Goal: Task Accomplishment & Management: Complete application form

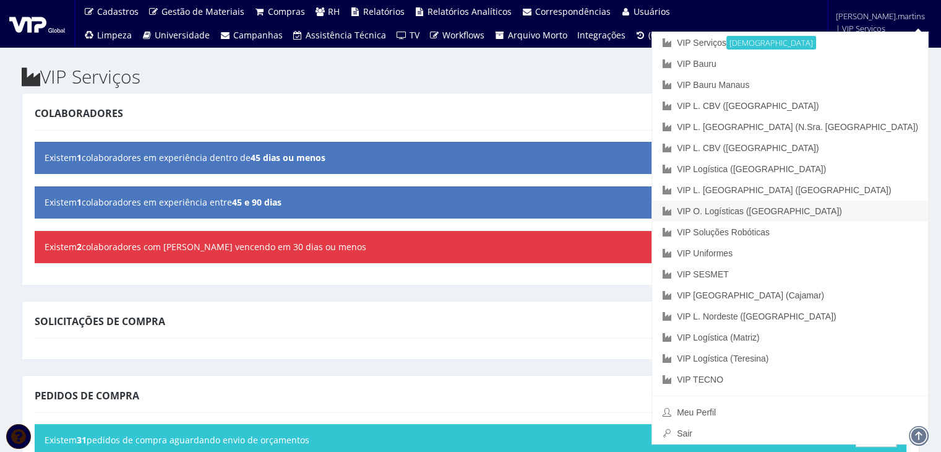
click at [879, 208] on link "VIP O. Logísticas ([GEOGRAPHIC_DATA])" at bounding box center [790, 210] width 276 height 21
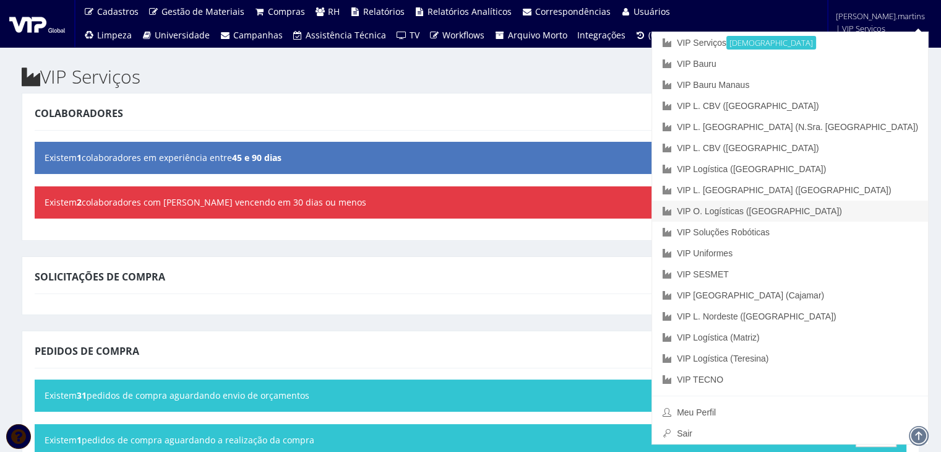
click at [893, 204] on link "VIP O. Logísticas ([GEOGRAPHIC_DATA])" at bounding box center [790, 210] width 276 height 21
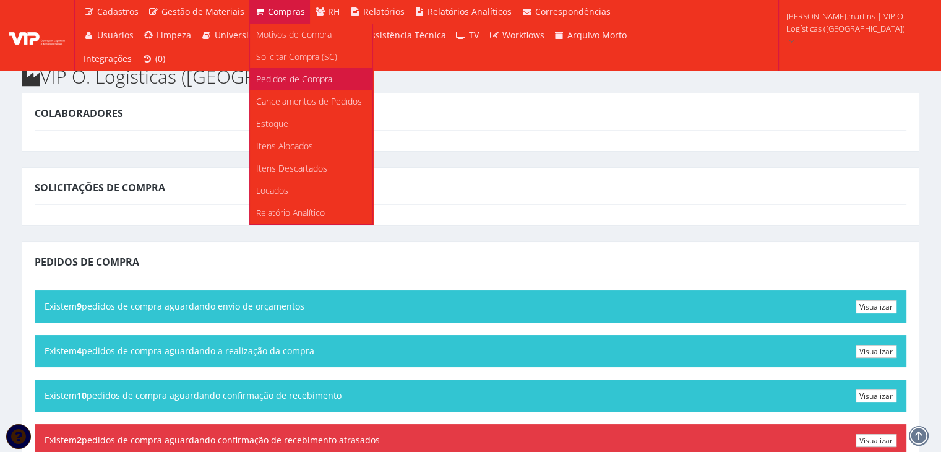
click at [287, 74] on span "Pedidos de Compra" at bounding box center [294, 79] width 76 height 12
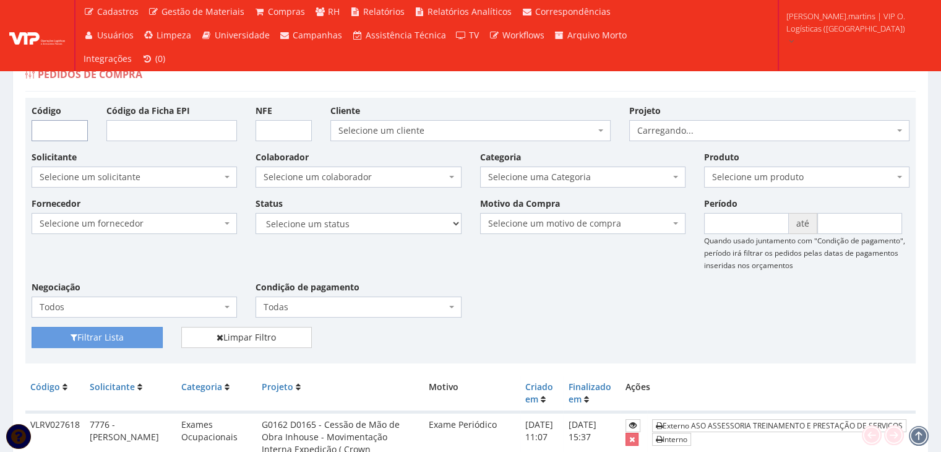
click at [67, 129] on input "Código" at bounding box center [60, 130] width 56 height 21
type input "27468"
click at [32, 327] on button "Filtrar Lista" at bounding box center [97, 337] width 131 height 21
click at [121, 342] on button "Filtrar Lista" at bounding box center [97, 337] width 131 height 21
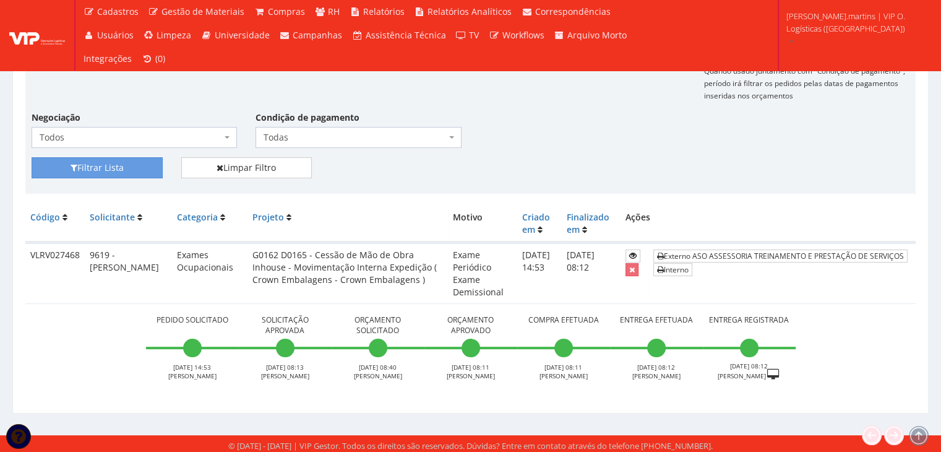
scroll to position [172, 0]
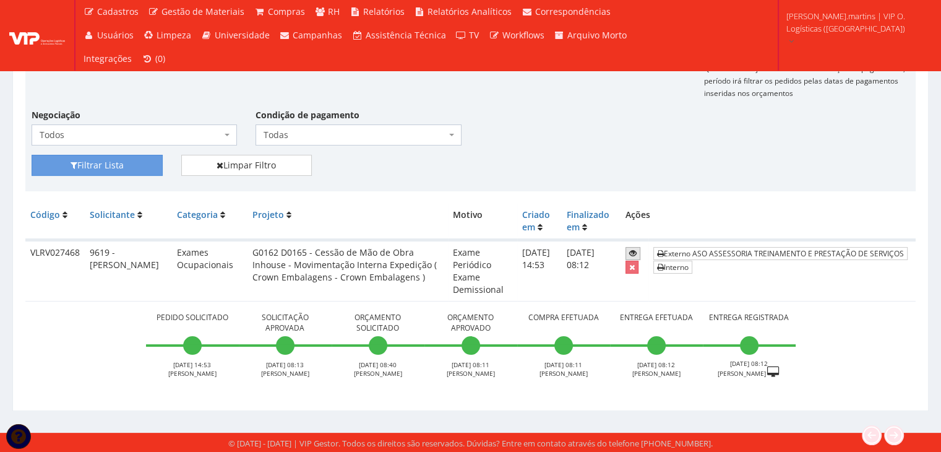
click at [635, 251] on icon at bounding box center [632, 253] width 7 height 9
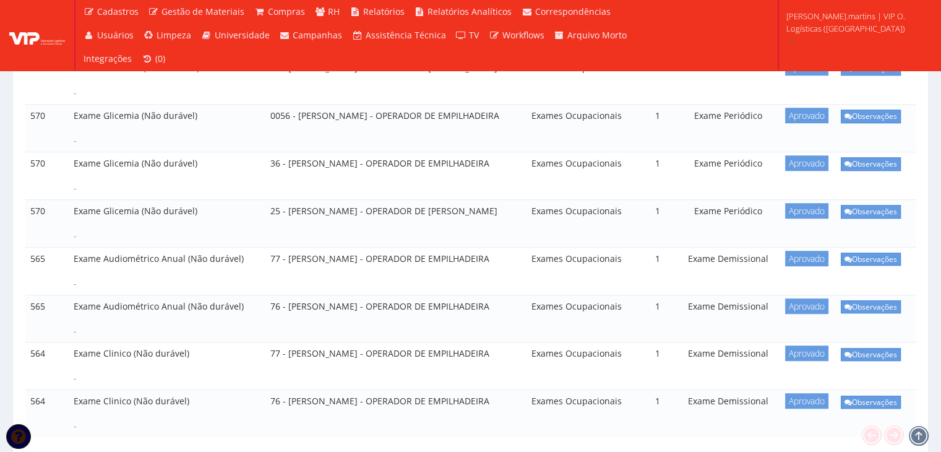
scroll to position [412, 0]
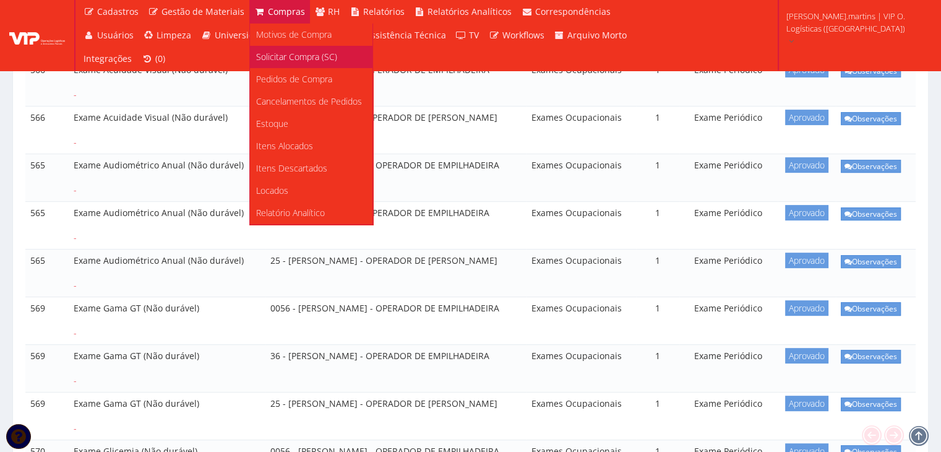
click at [288, 56] on span "Solicitar Compra (SC)" at bounding box center [296, 57] width 81 height 12
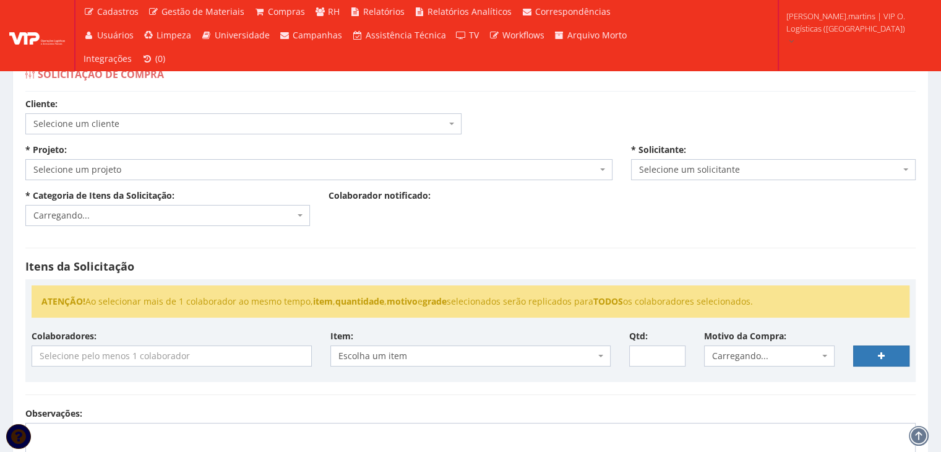
click at [238, 119] on span "Selecione um cliente" at bounding box center [239, 124] width 413 height 12
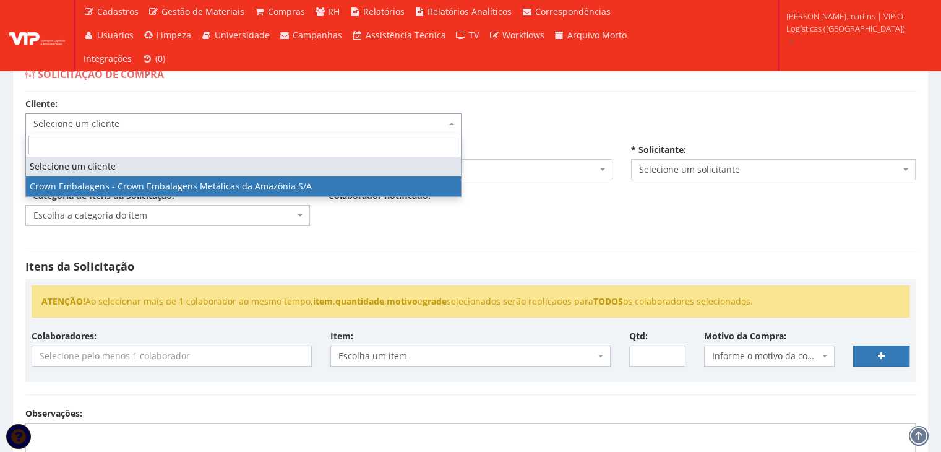
select select "34"
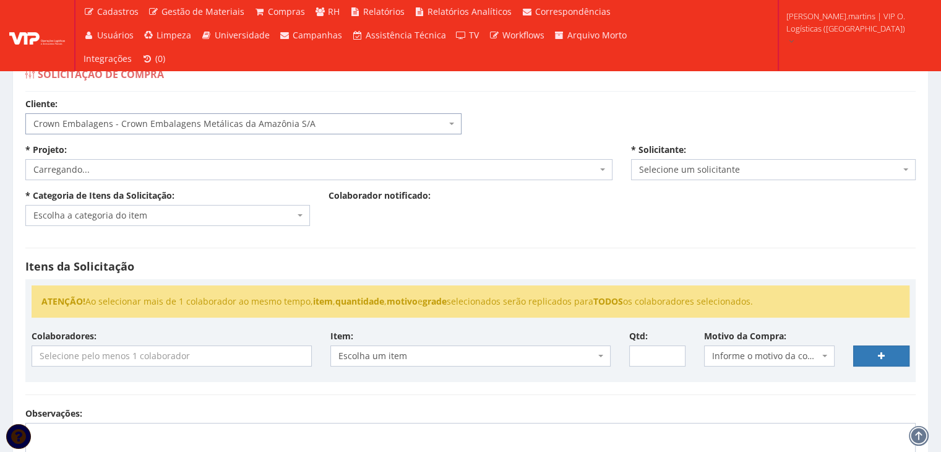
click at [230, 164] on span "Carregando..." at bounding box center [315, 169] width 564 height 12
click at [230, 164] on span "Selecione um projeto" at bounding box center [315, 169] width 564 height 12
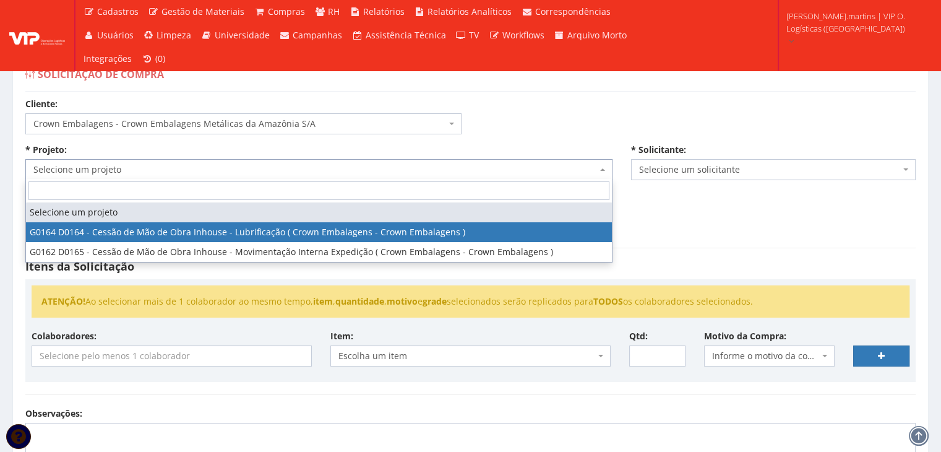
select select "164"
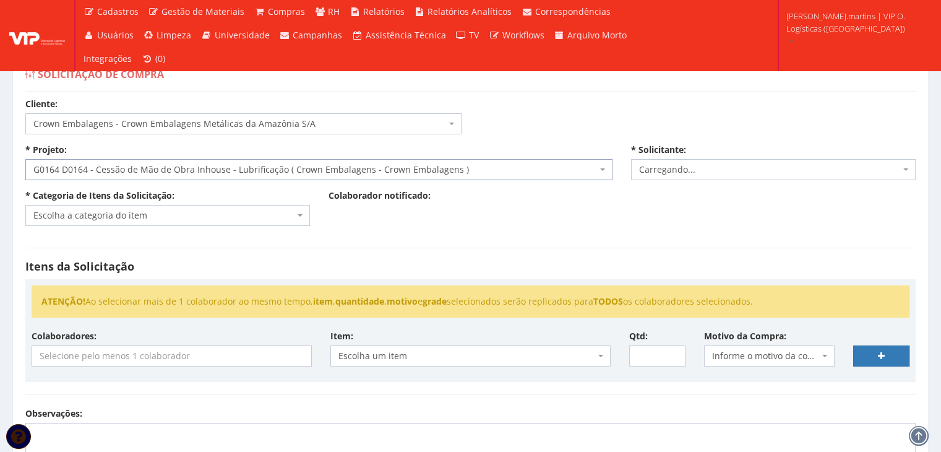
click at [209, 215] on span "Escolha a categoria do item" at bounding box center [163, 215] width 261 height 12
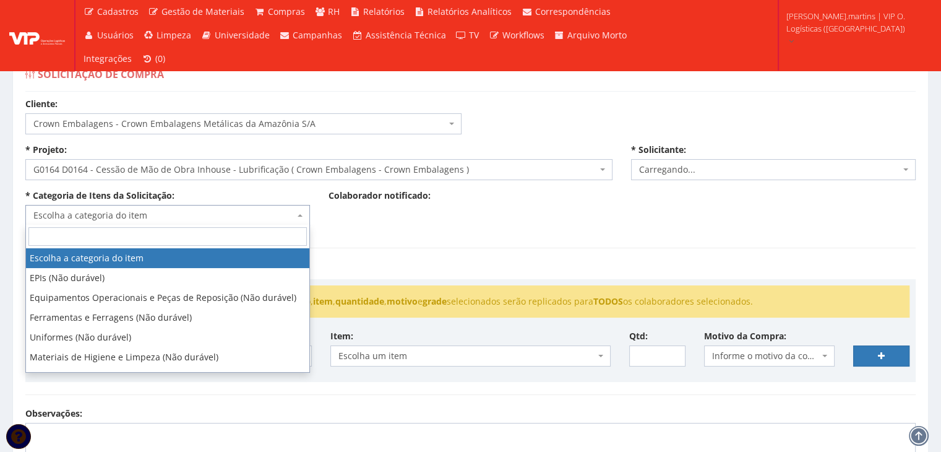
select select "2471"
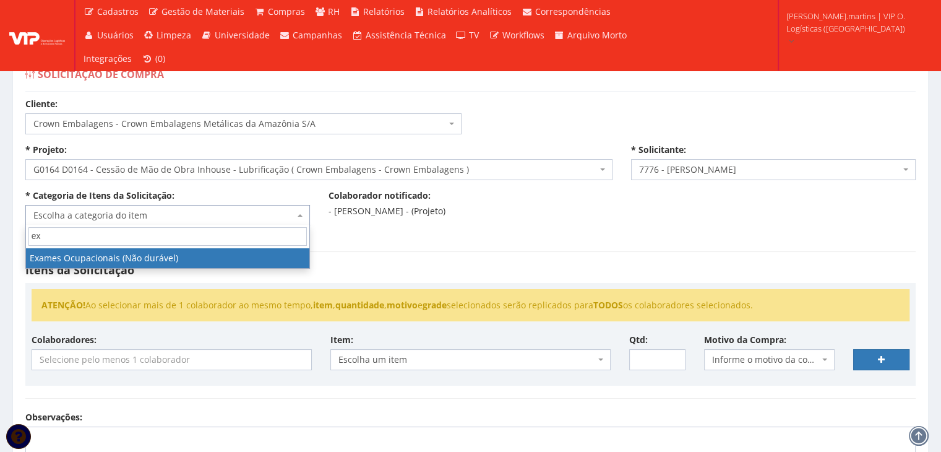
type input "exa"
select select "24"
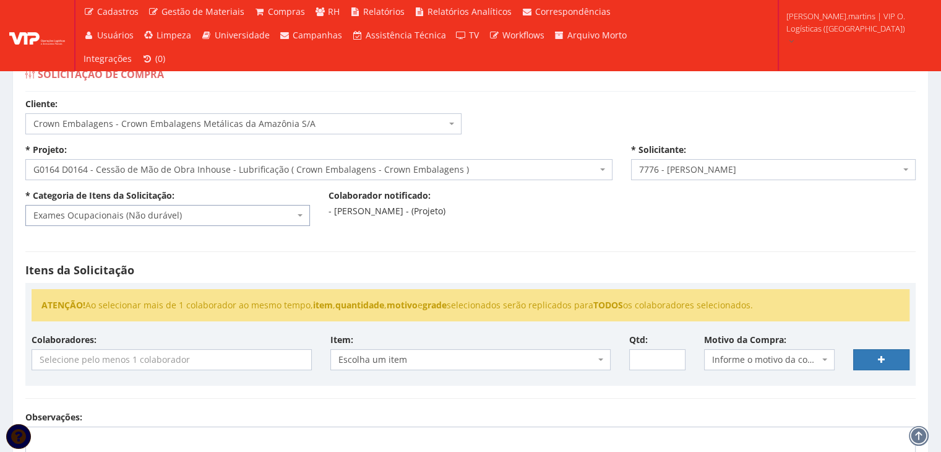
click at [178, 358] on input "search" at bounding box center [171, 360] width 279 height 20
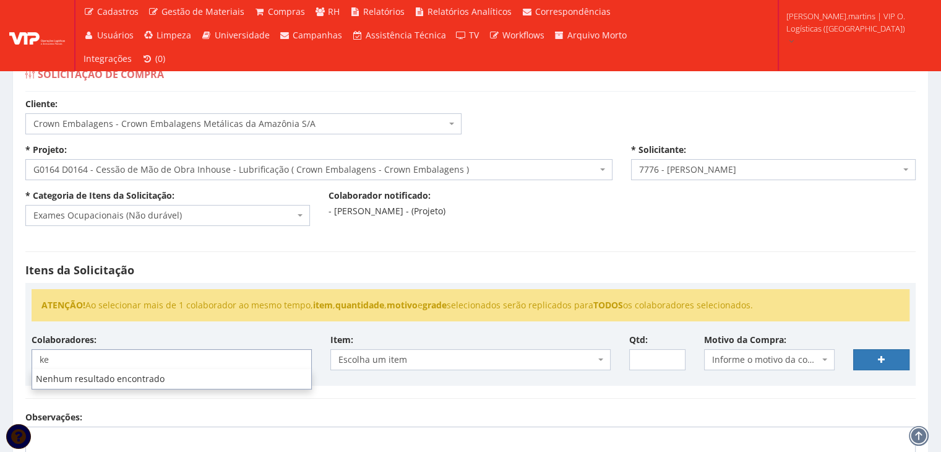
type input "k"
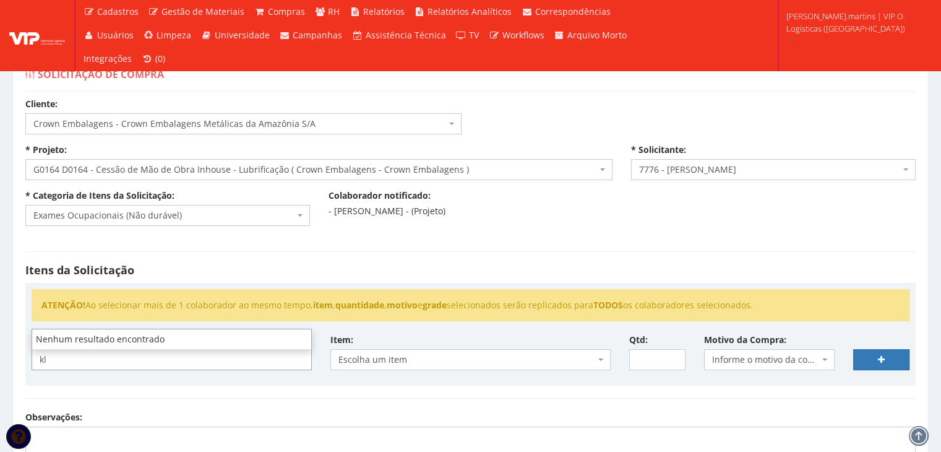
type input "kl"
click at [181, 168] on span "G0164 D0164 - Cessão de Mão de Obra Inhouse - Lubrificação ( Crown Embalagens -…" at bounding box center [315, 169] width 564 height 12
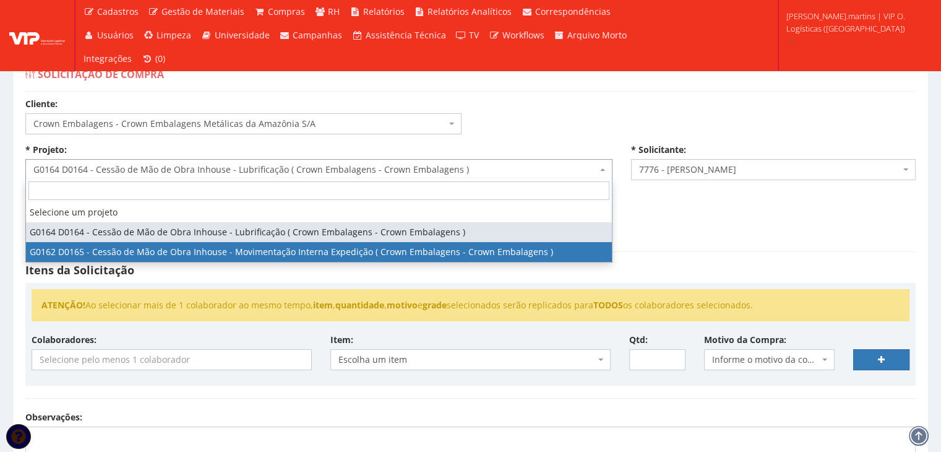
select select "162"
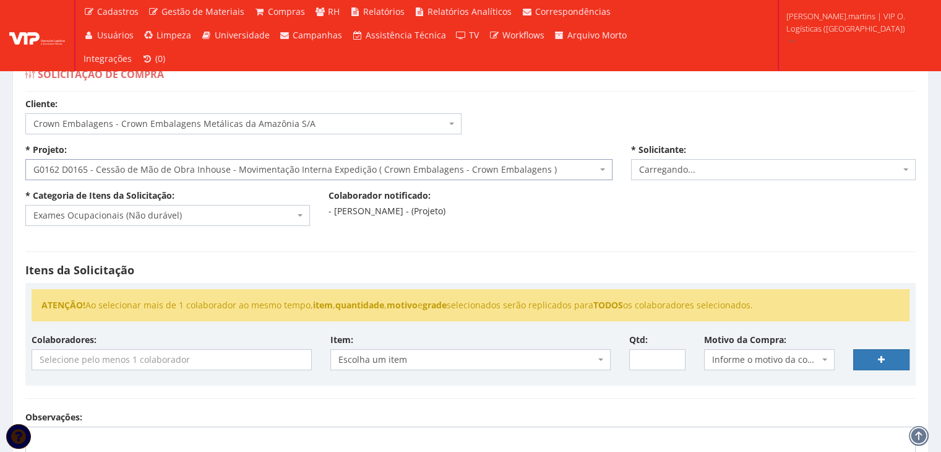
select select "2471"
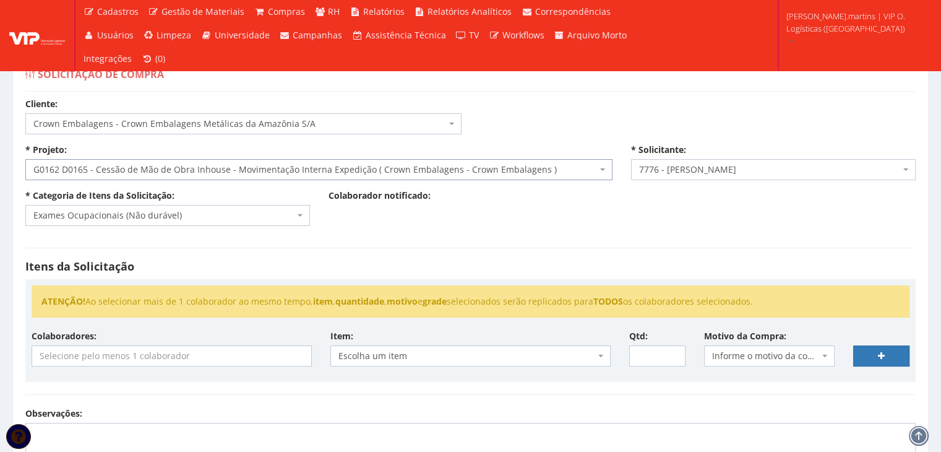
click at [87, 357] on input "search" at bounding box center [171, 356] width 279 height 20
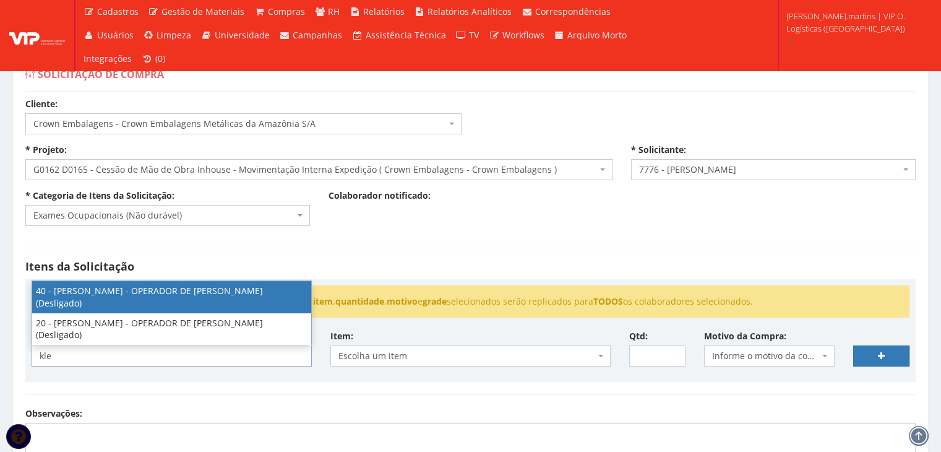
type input "kle"
select select "2079"
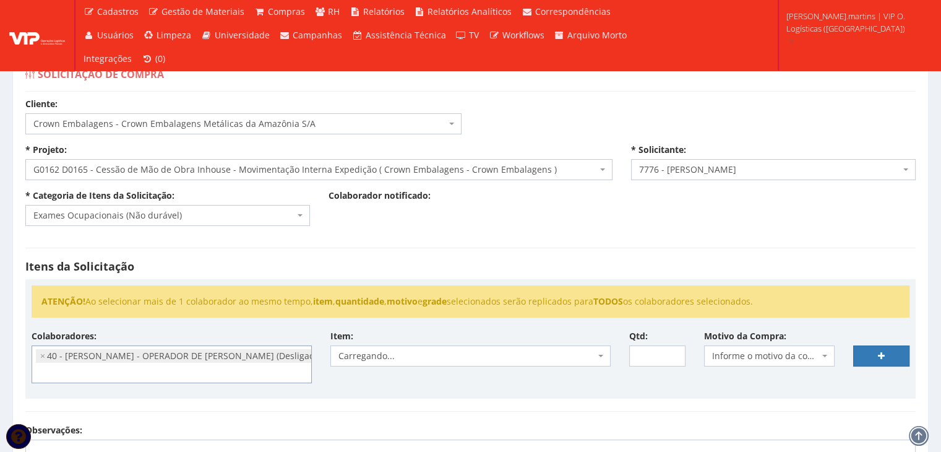
scroll to position [725, 0]
type input "1"
click at [676, 350] on input "1" at bounding box center [657, 355] width 56 height 21
click at [596, 353] on span "Carregando..." at bounding box center [470, 355] width 280 height 21
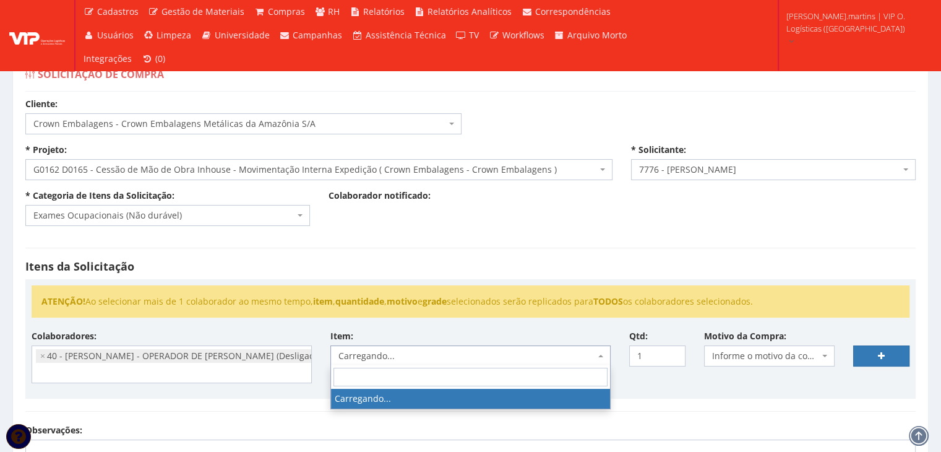
click at [561, 361] on span "Carregando..." at bounding box center [470, 355] width 280 height 21
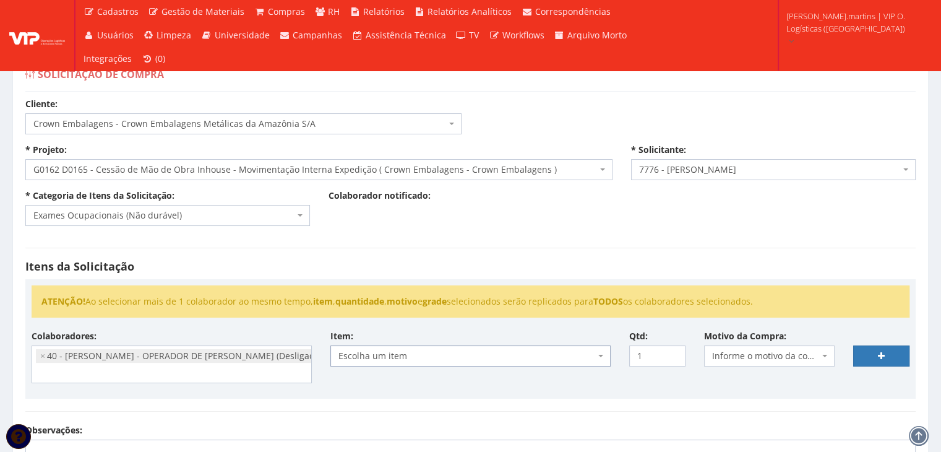
click at [557, 351] on span "Escolha um item" at bounding box center [466, 356] width 257 height 12
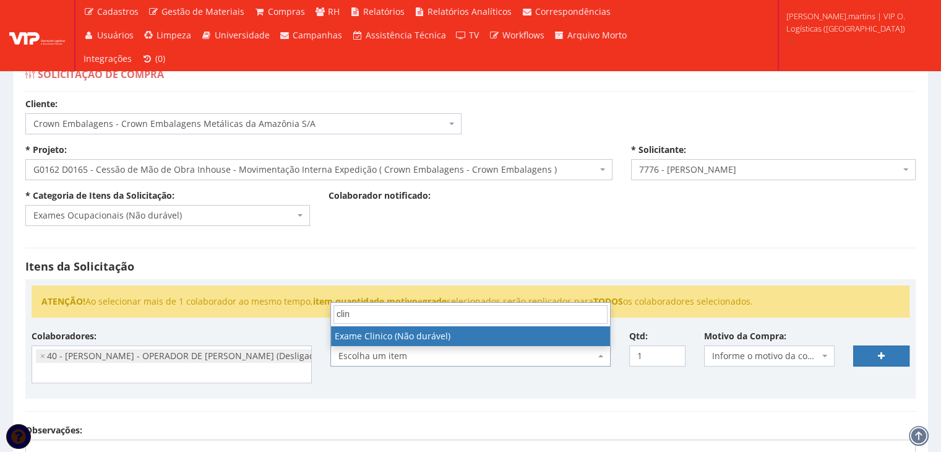
type input "clini"
select select "564"
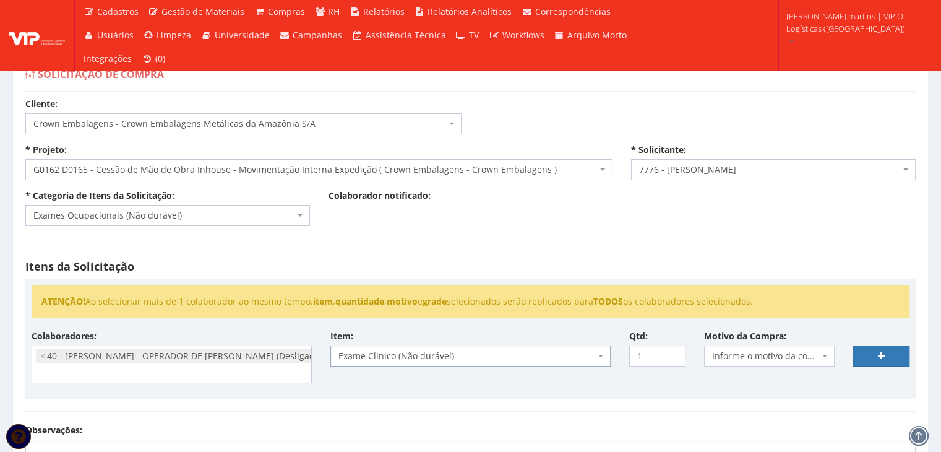
click at [751, 350] on span "Informe o motivo da compra" at bounding box center [766, 356] width 108 height 12
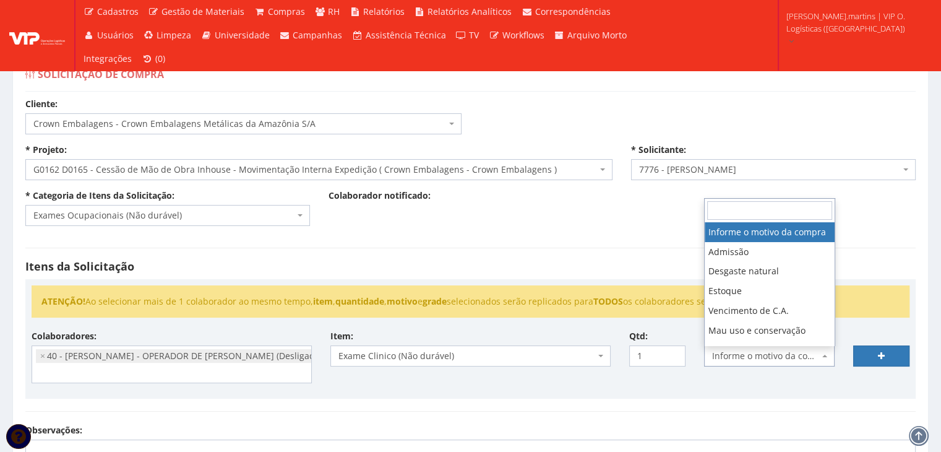
type input "p"
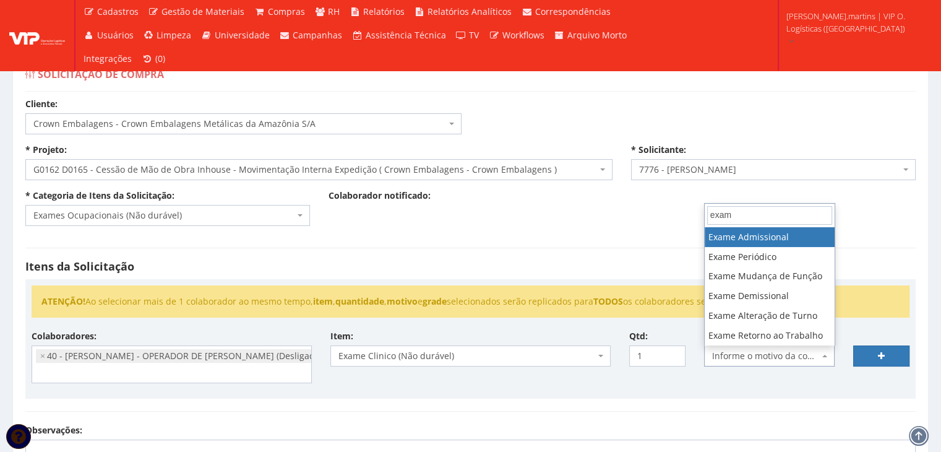
type input "exame"
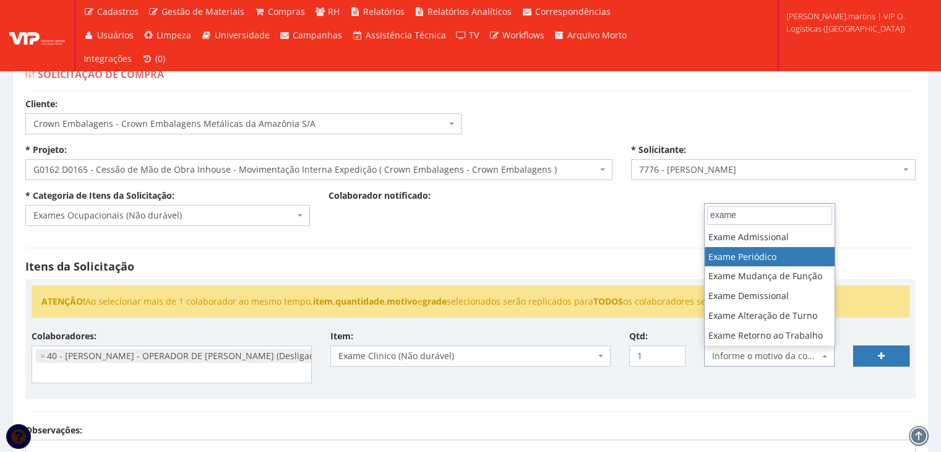
select select "18"
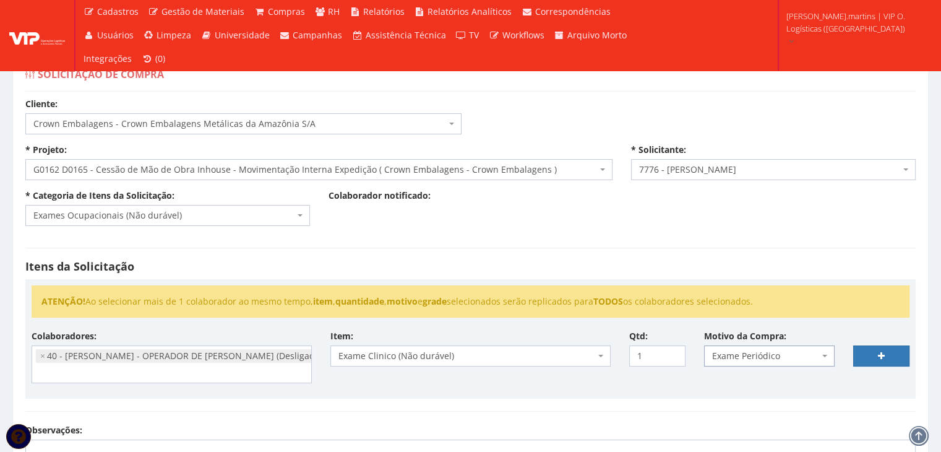
click at [794, 355] on span "Exame Periódico" at bounding box center [766, 356] width 108 height 12
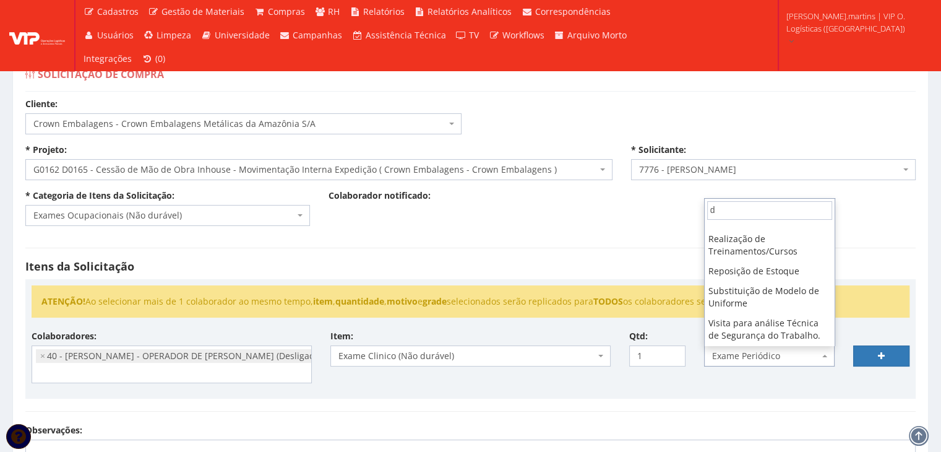
scroll to position [0, 0]
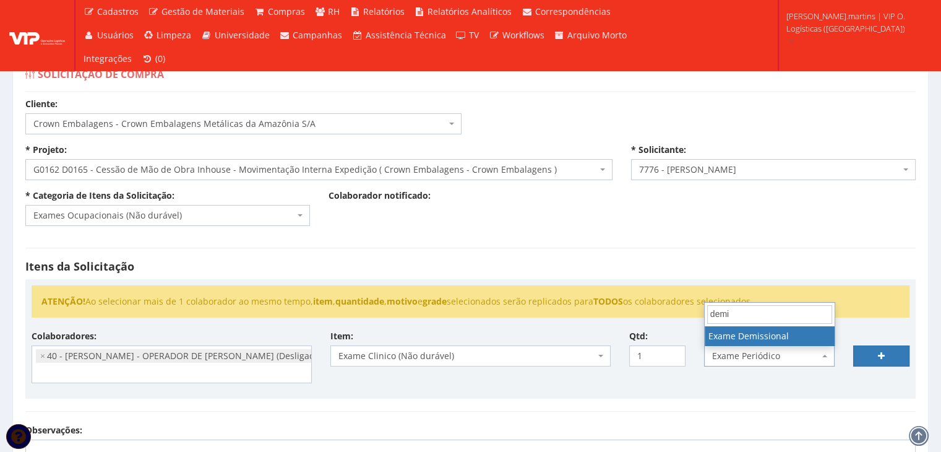
type input "demis"
select select "20"
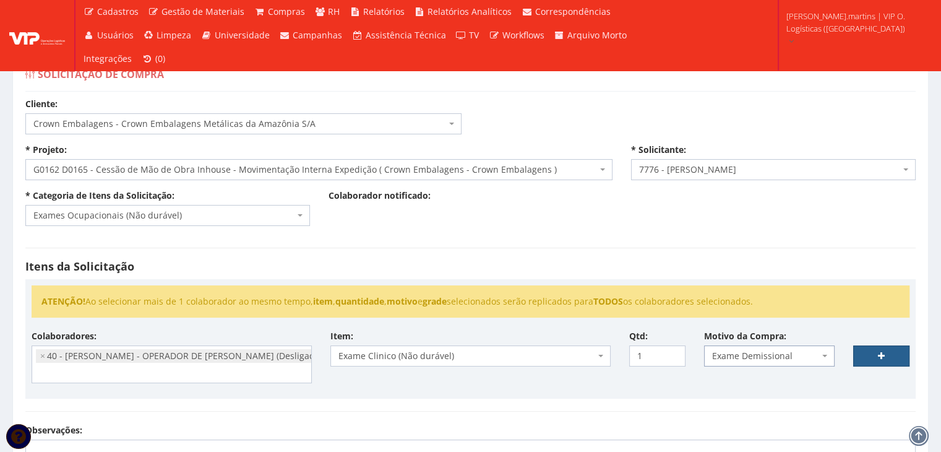
click at [875, 354] on link at bounding box center [881, 355] width 56 height 21
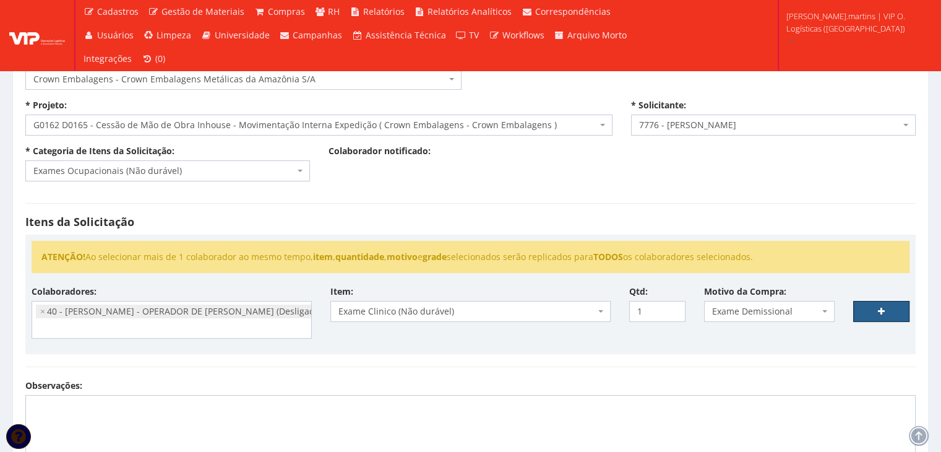
scroll to position [124, 0]
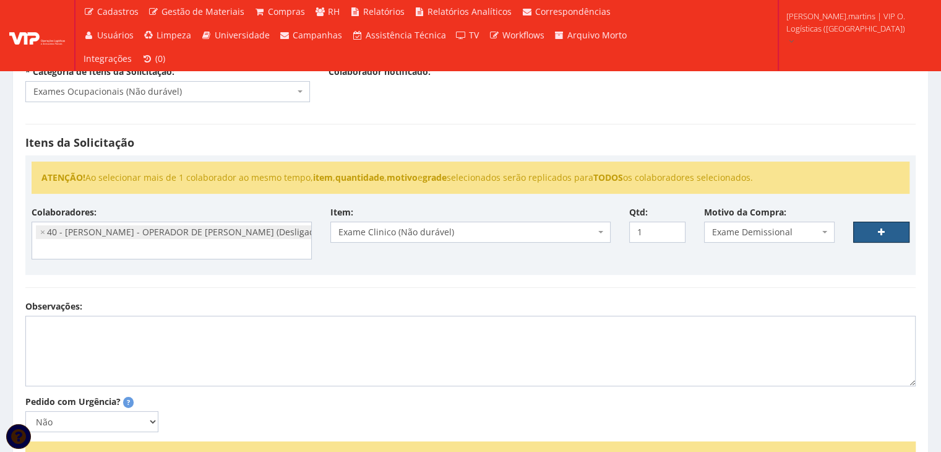
select select
type input "0"
select select
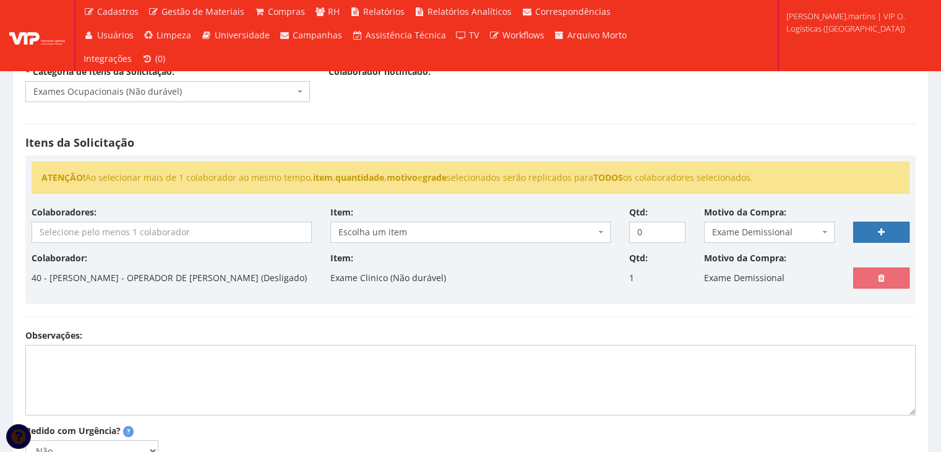
click at [204, 228] on input "search" at bounding box center [171, 232] width 279 height 20
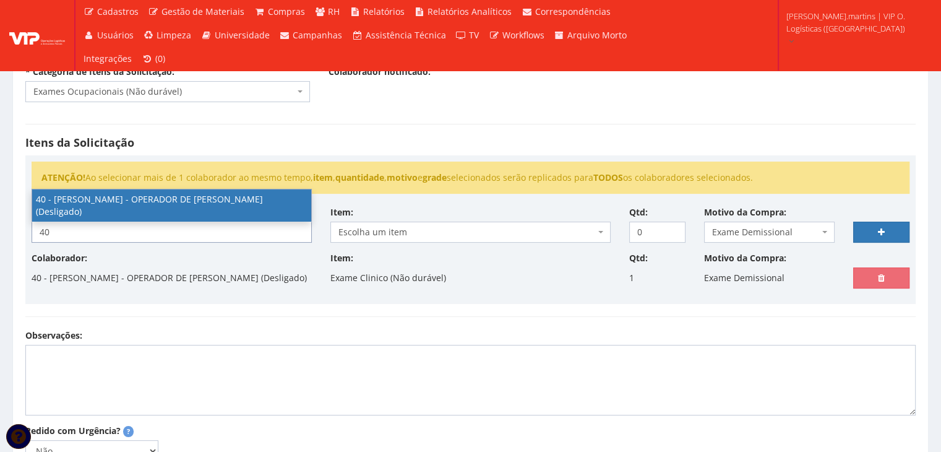
type input "40"
select select "2079"
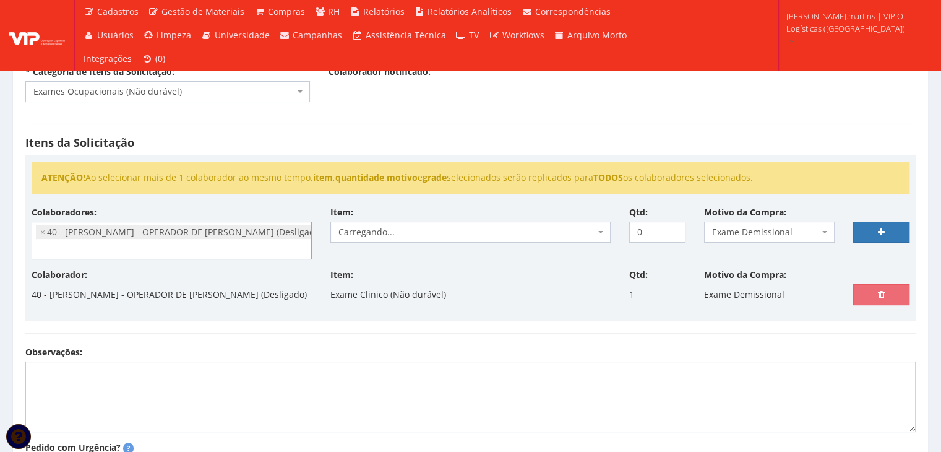
click at [402, 228] on span "Carregando..." at bounding box center [466, 232] width 257 height 12
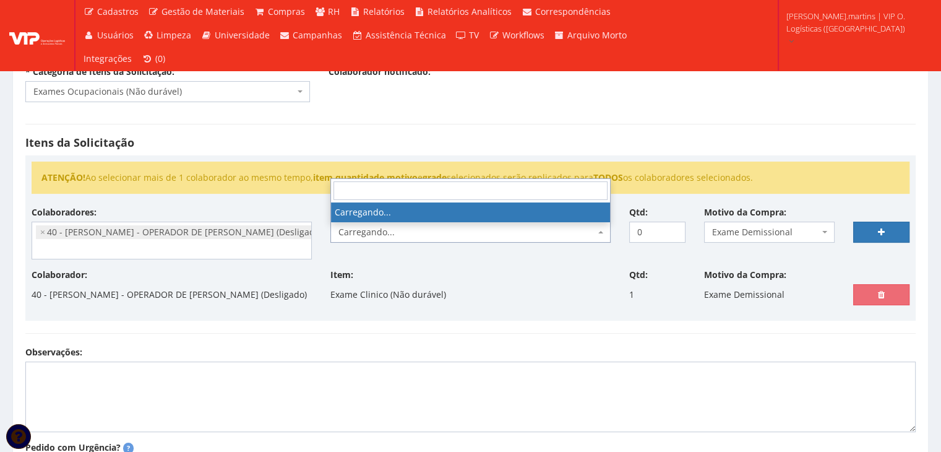
click at [402, 228] on span "Carregando..." at bounding box center [466, 232] width 257 height 12
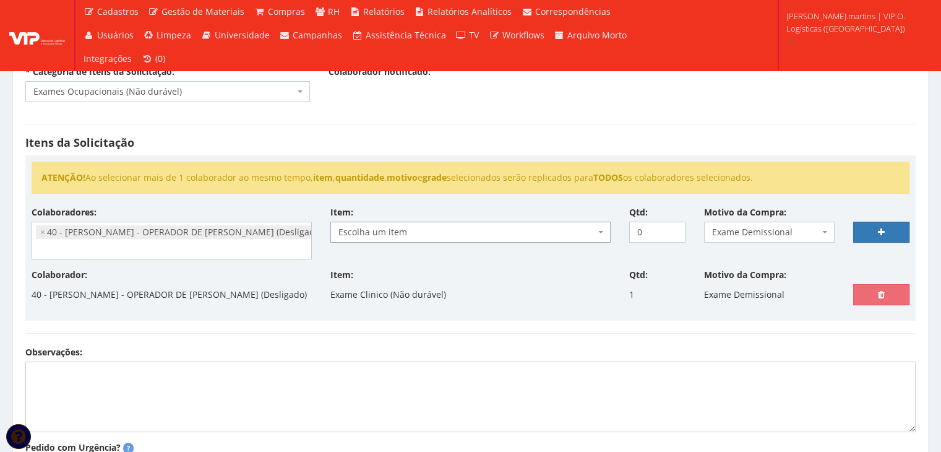
click at [402, 228] on span "Escolha um item" at bounding box center [466, 232] width 257 height 12
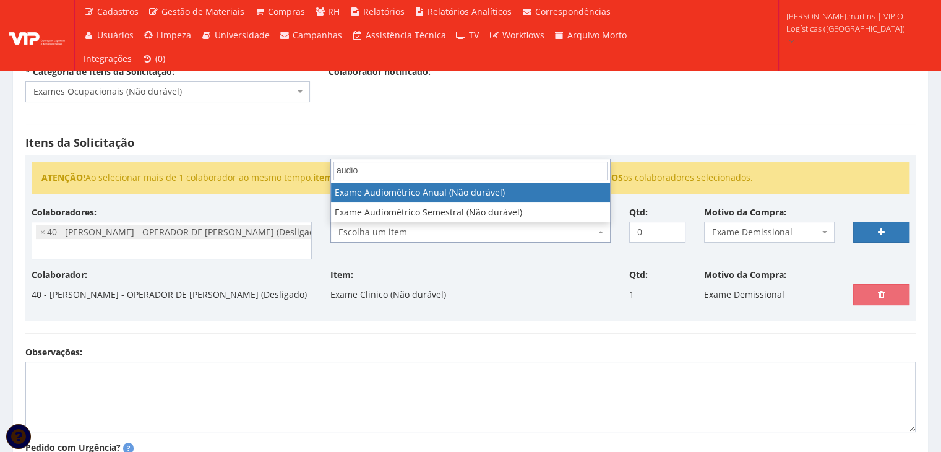
type input "audiom"
select select "565"
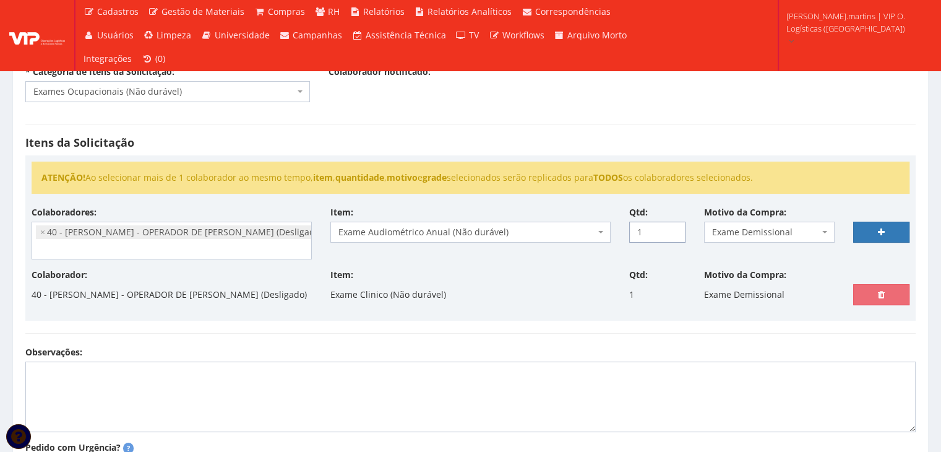
type input "1"
click at [674, 225] on input "1" at bounding box center [657, 231] width 56 height 21
click at [874, 228] on link at bounding box center [881, 231] width 56 height 21
select select
type input "0"
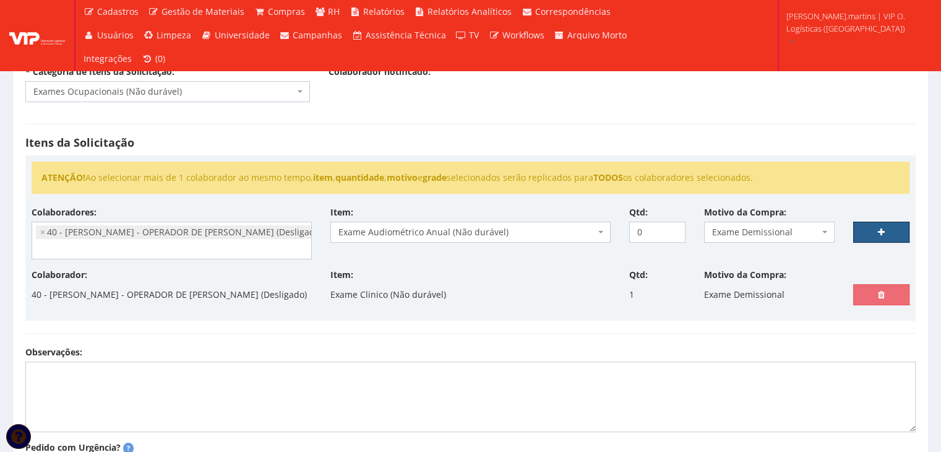
select select
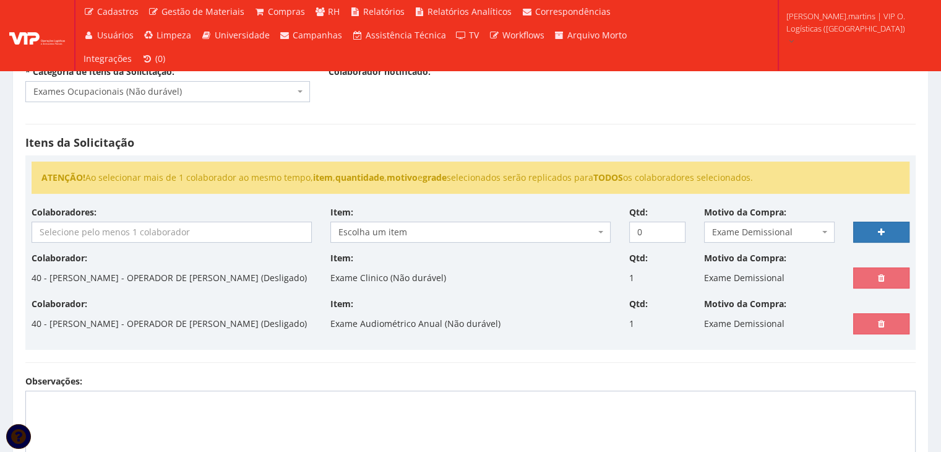
click at [233, 231] on input "search" at bounding box center [171, 232] width 279 height 20
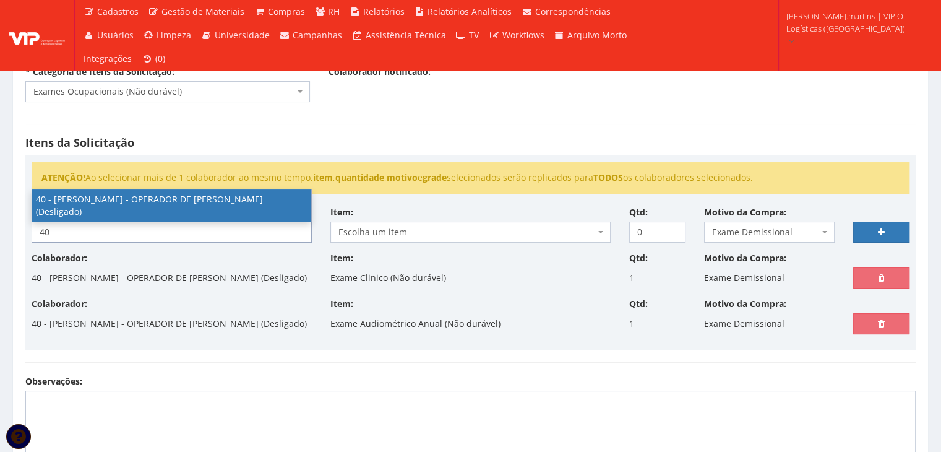
type input "40"
select select "2079"
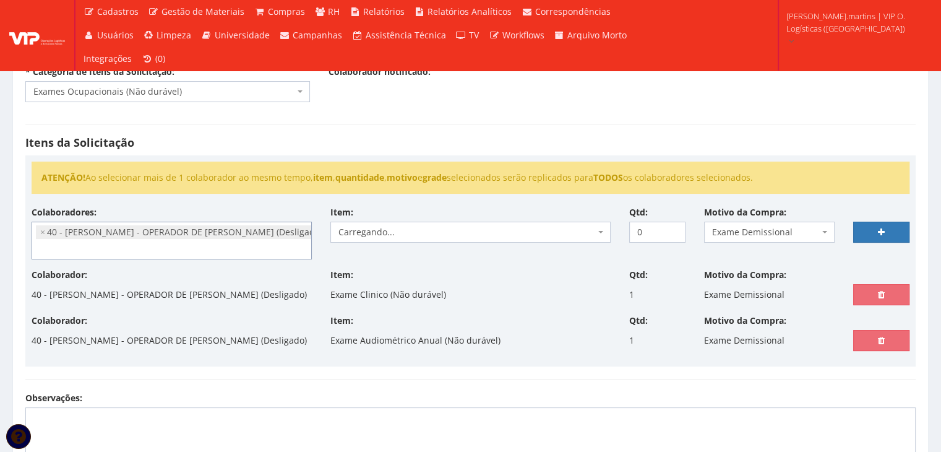
click at [403, 228] on span "Carregando..." at bounding box center [466, 232] width 257 height 12
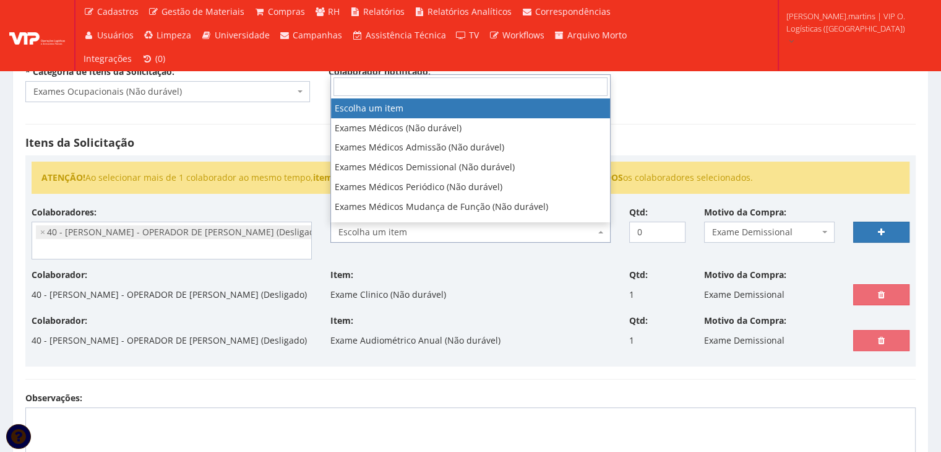
click at [403, 227] on span "Escolha um item" at bounding box center [466, 232] width 257 height 12
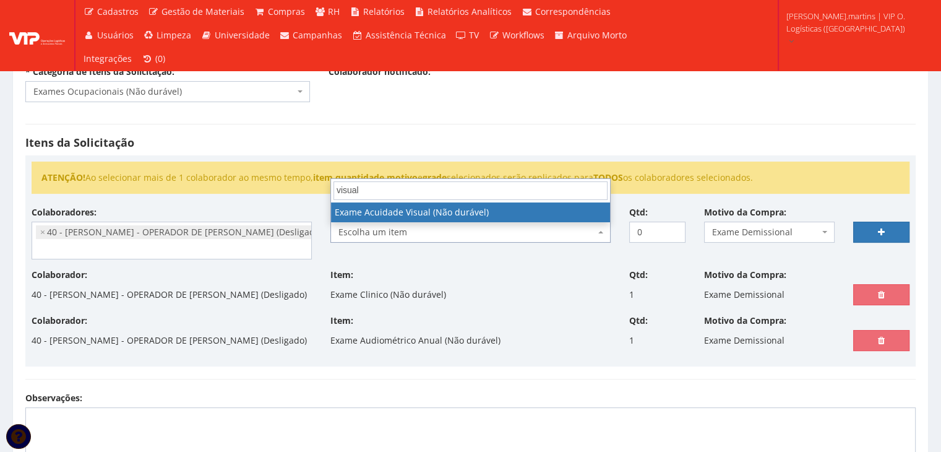
type input "visual"
select select "566"
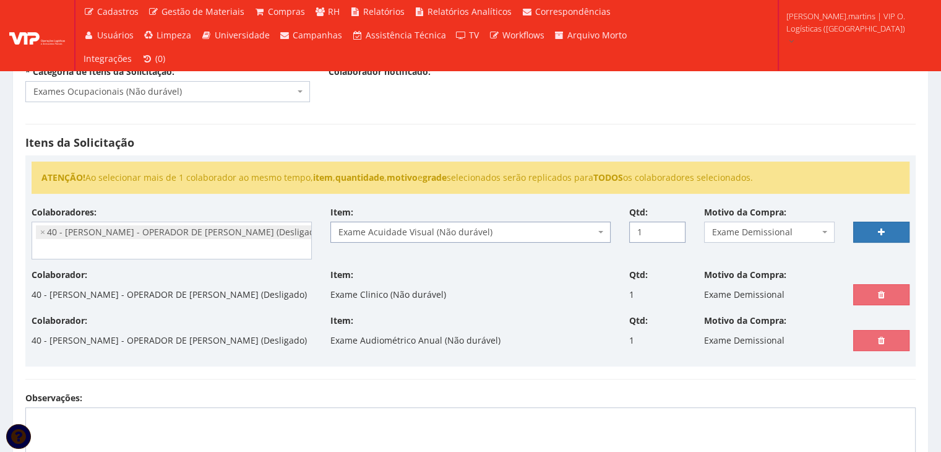
type input "1"
click at [673, 228] on input "1" at bounding box center [657, 231] width 56 height 21
click at [891, 225] on link at bounding box center [881, 231] width 56 height 21
select select
type input "0"
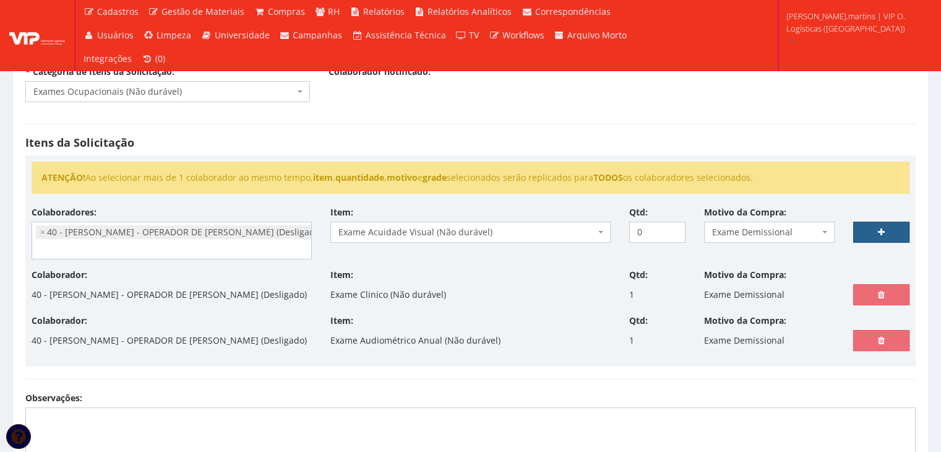
select select
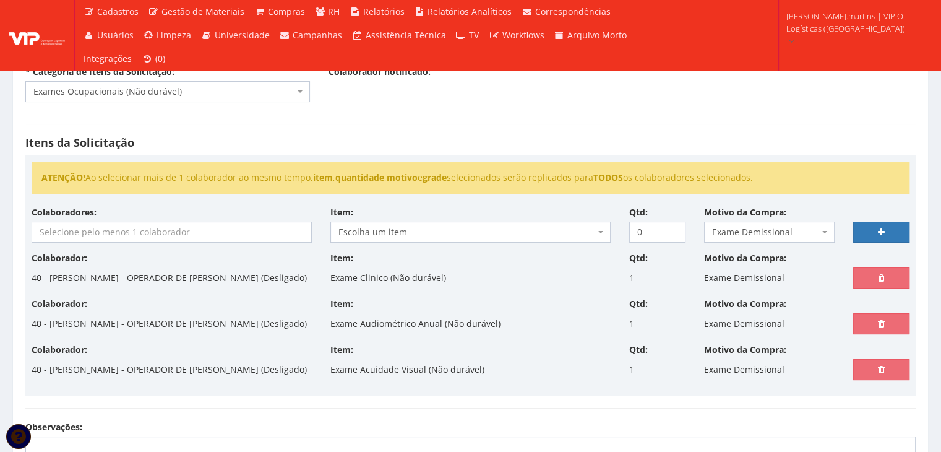
click at [244, 232] on input "search" at bounding box center [171, 232] width 279 height 20
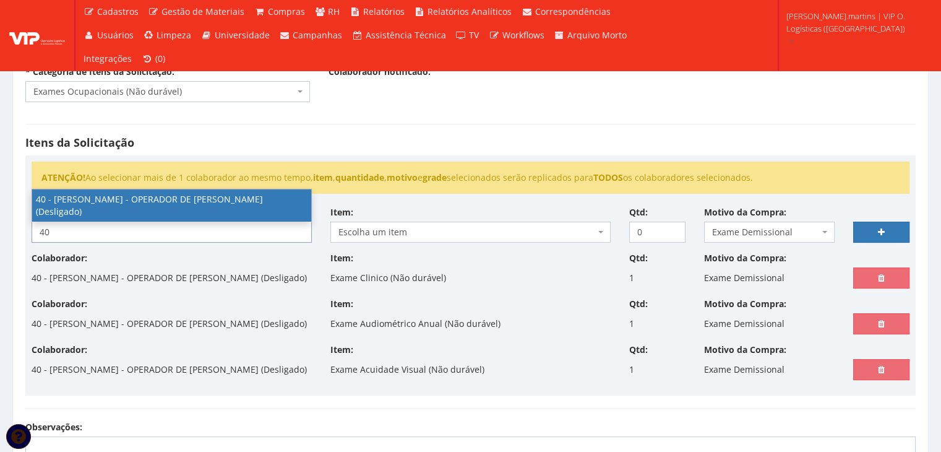
type input "40"
select select "2079"
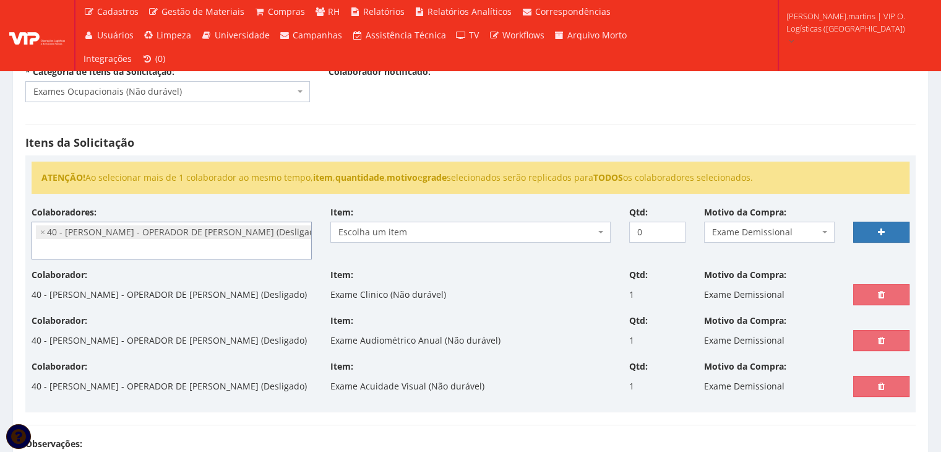
click at [549, 228] on span "Escolha um item" at bounding box center [466, 232] width 257 height 12
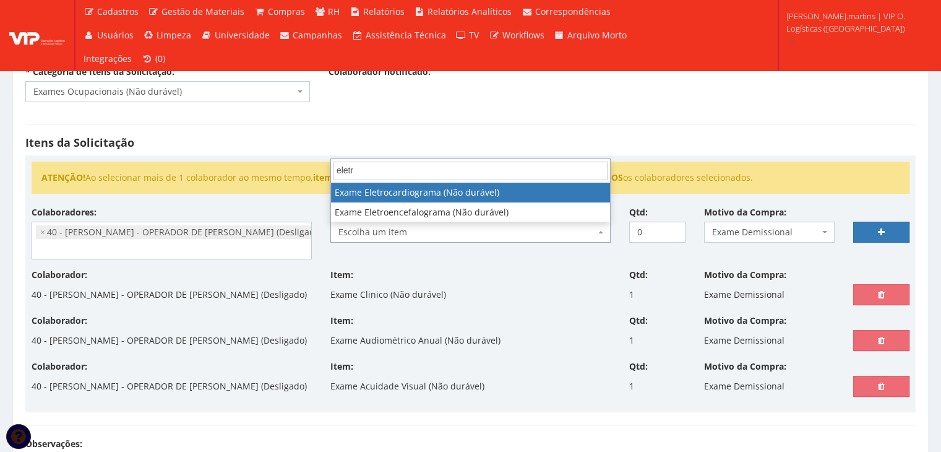
type input "eletro"
select select "567"
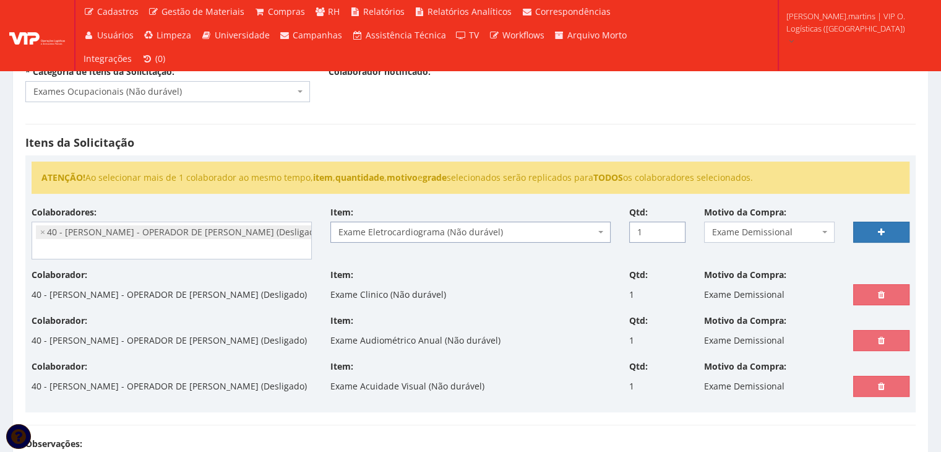
type input "1"
click at [673, 228] on input "1" at bounding box center [657, 231] width 56 height 21
click at [875, 229] on link at bounding box center [881, 231] width 56 height 21
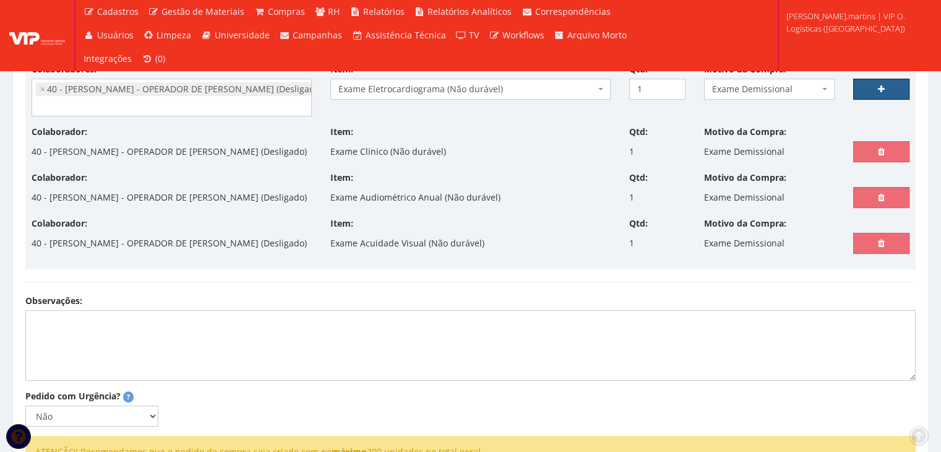
scroll to position [288, 0]
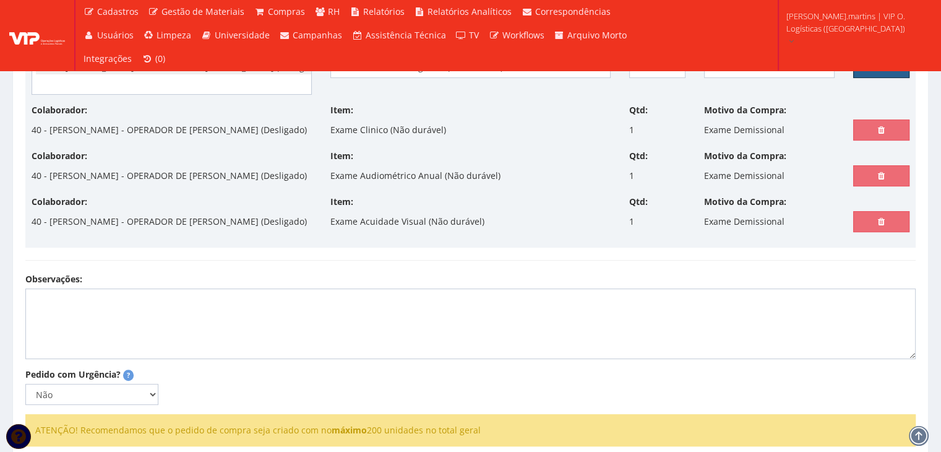
select select
type input "0"
select select
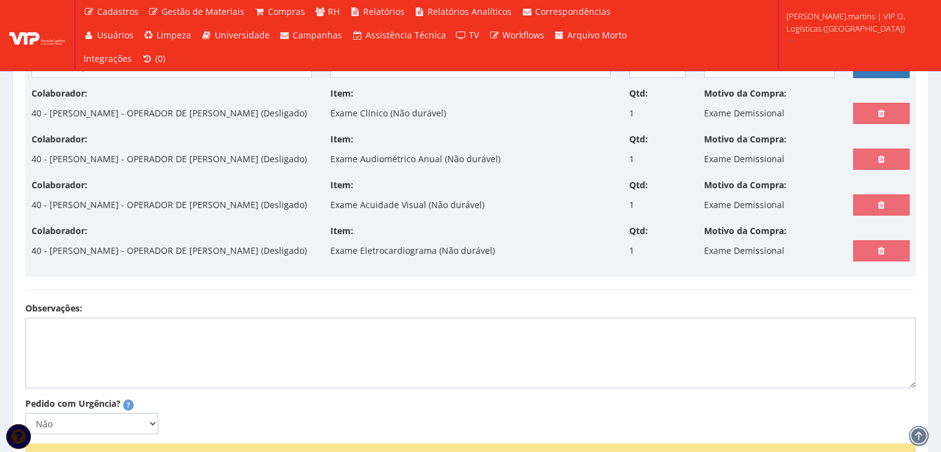
click at [233, 67] on input "search" at bounding box center [171, 68] width 279 height 20
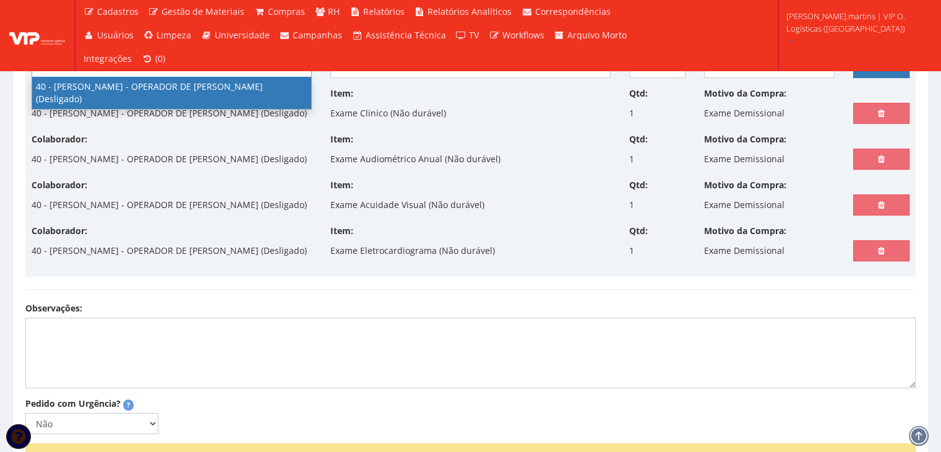
type input "40"
select select "2079"
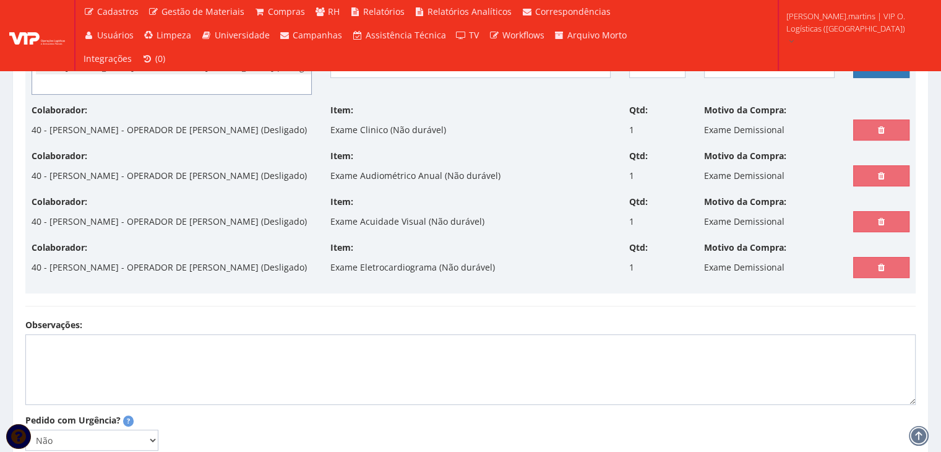
click at [388, 64] on span "Escolha um item" at bounding box center [466, 67] width 257 height 12
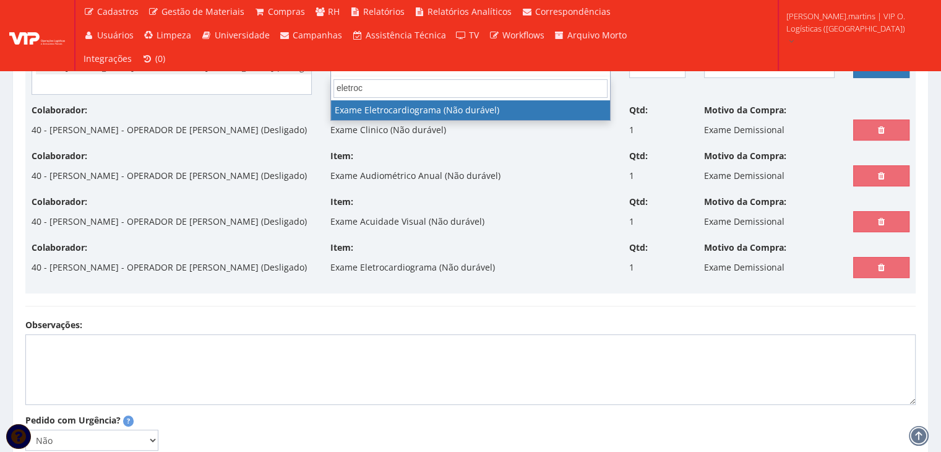
type input "eletro"
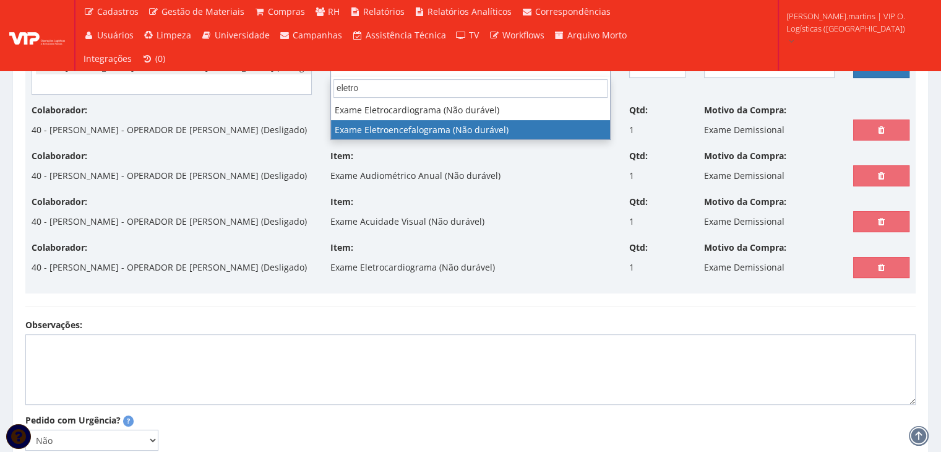
select select "568"
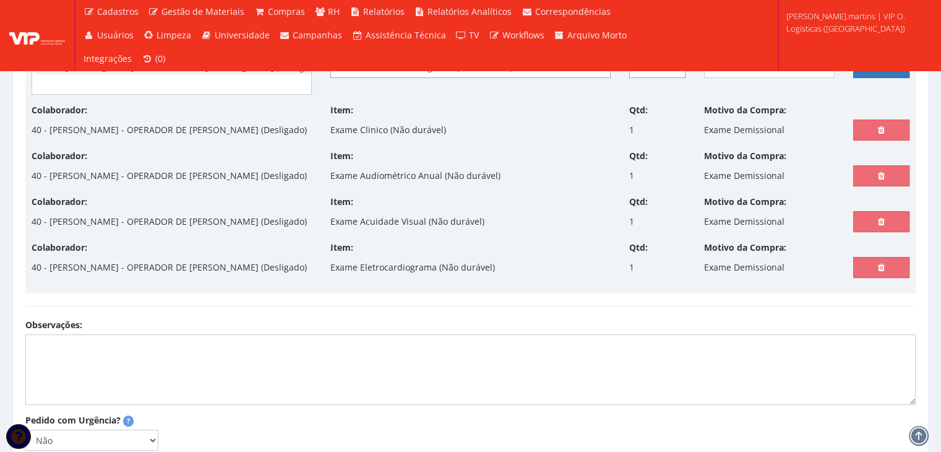
type input "1"
click at [674, 65] on input "1" at bounding box center [657, 67] width 56 height 21
click at [875, 64] on link at bounding box center [881, 67] width 56 height 21
select select
type input "0"
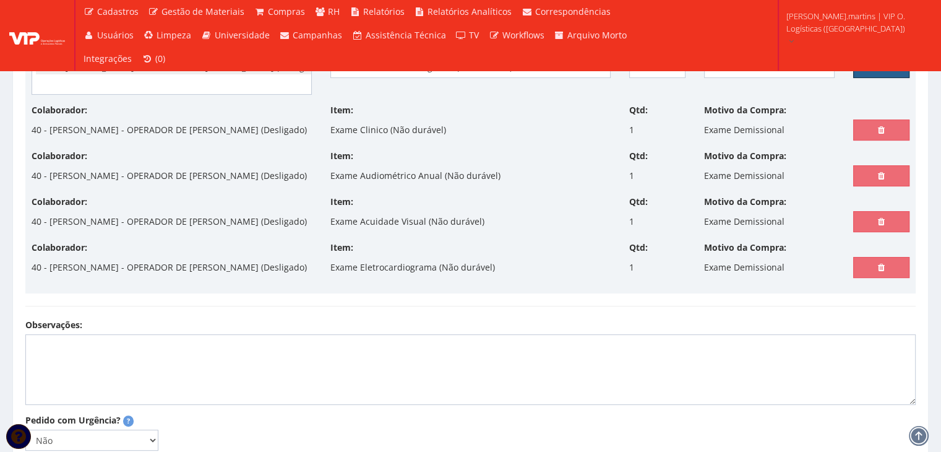
select select
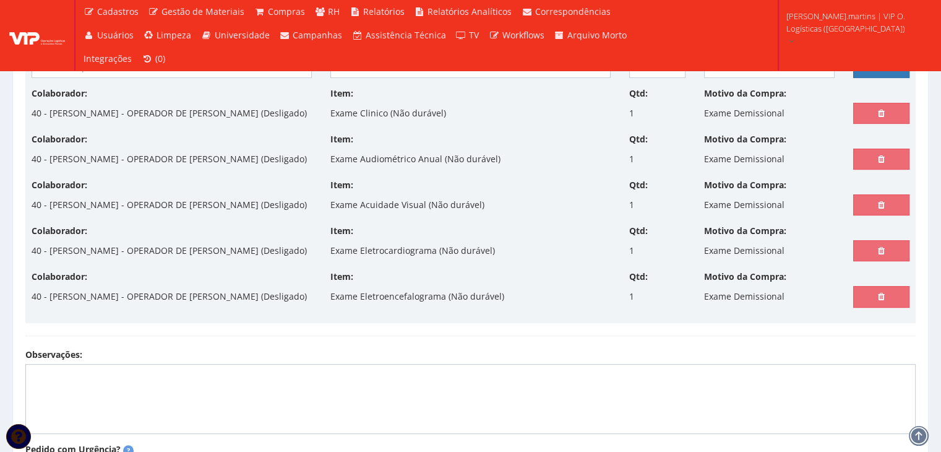
click at [244, 70] on input "search" at bounding box center [171, 68] width 279 height 20
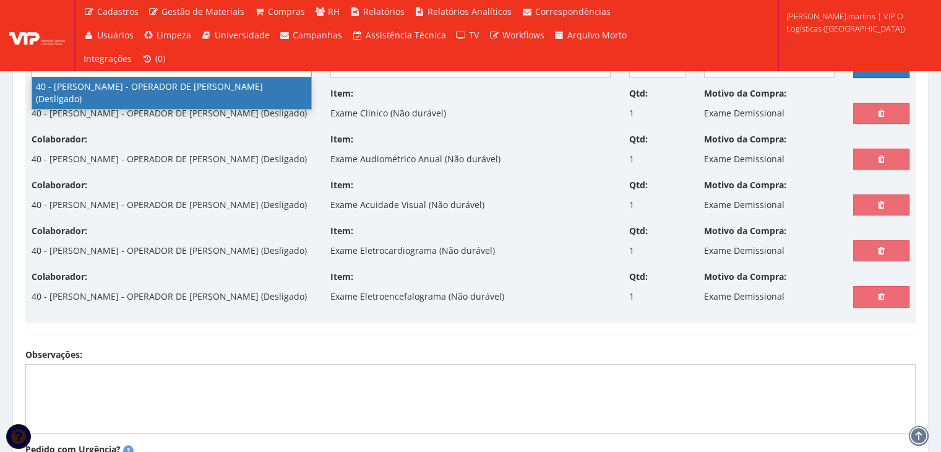
type input "40"
select select "2079"
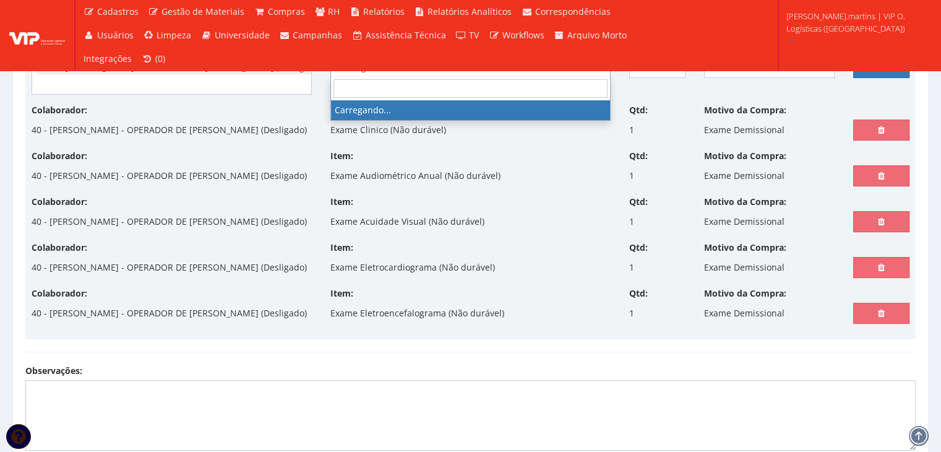
click at [392, 58] on span "Carregando..." at bounding box center [470, 67] width 280 height 21
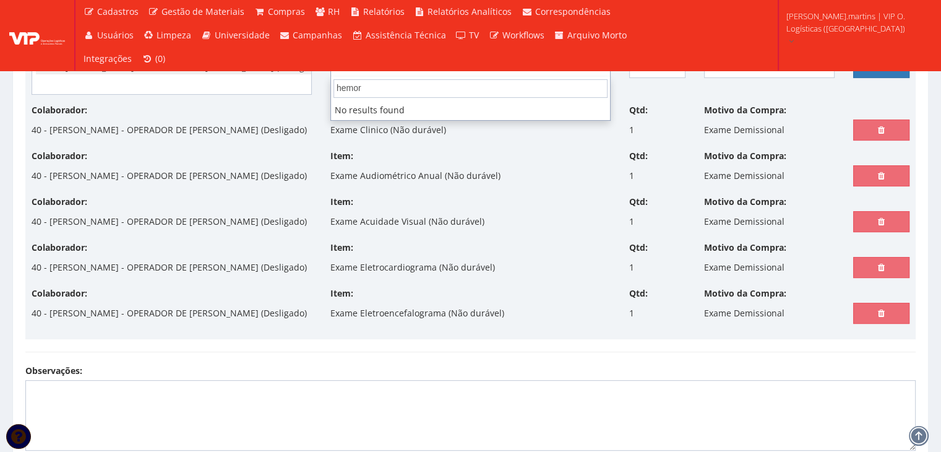
type input "hemo"
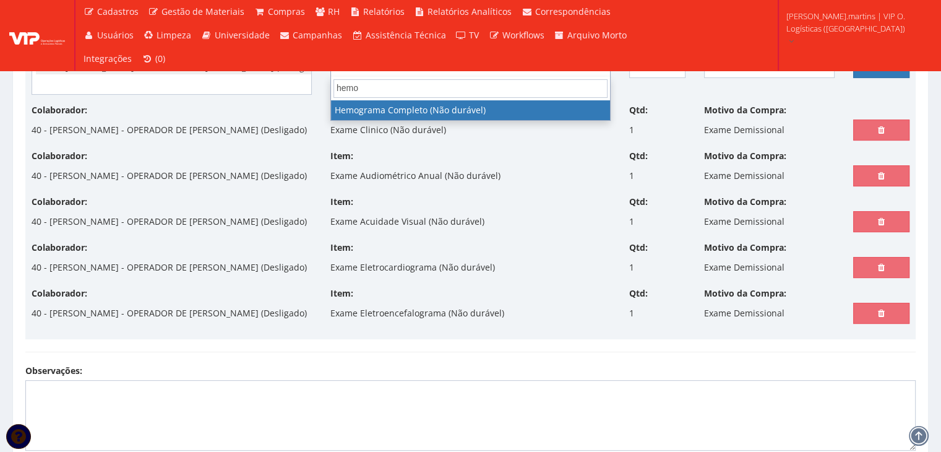
select select "623"
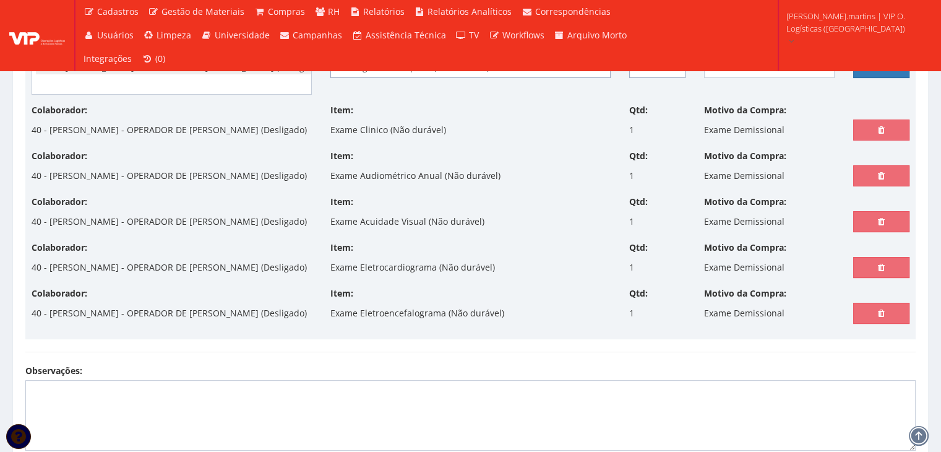
type input "1"
click at [671, 61] on input "1" at bounding box center [657, 67] width 56 height 21
click at [875, 75] on link at bounding box center [881, 67] width 56 height 21
select select
type input "0"
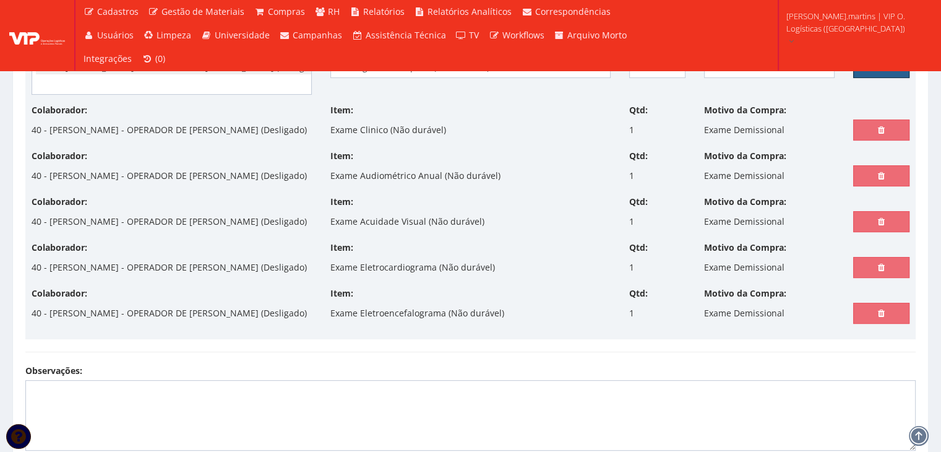
select select
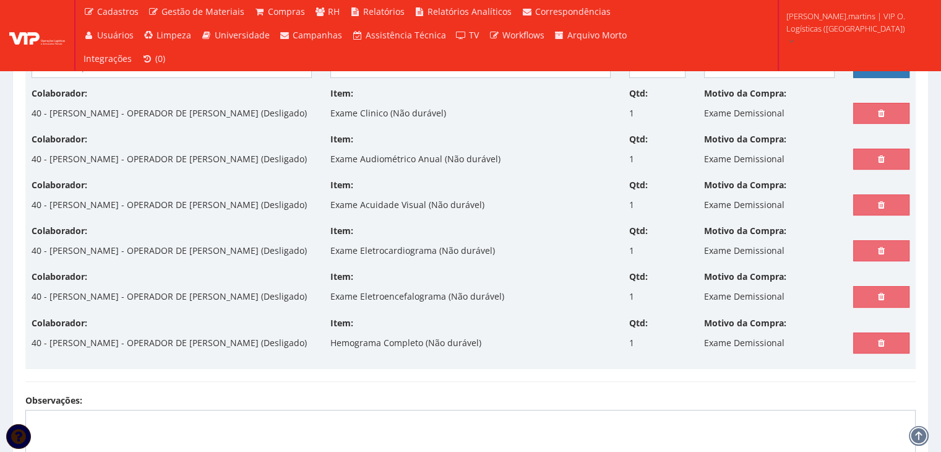
click at [228, 69] on input "search" at bounding box center [171, 68] width 279 height 20
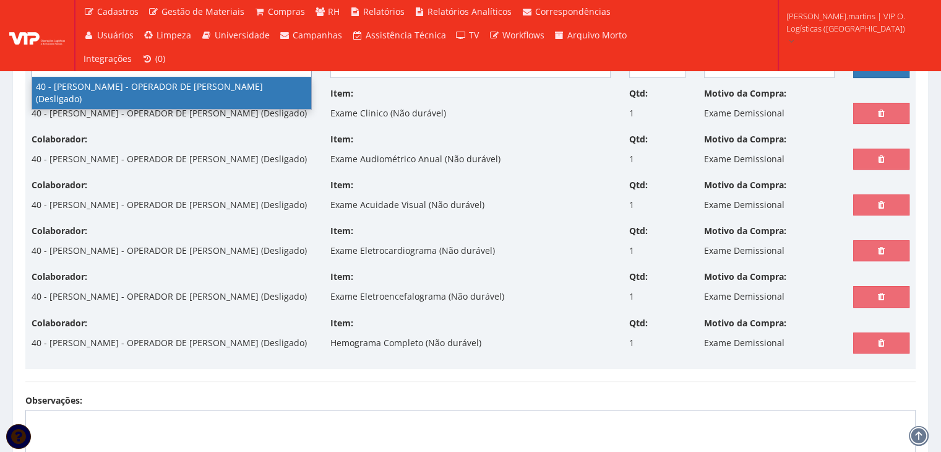
type input "40"
select select "2079"
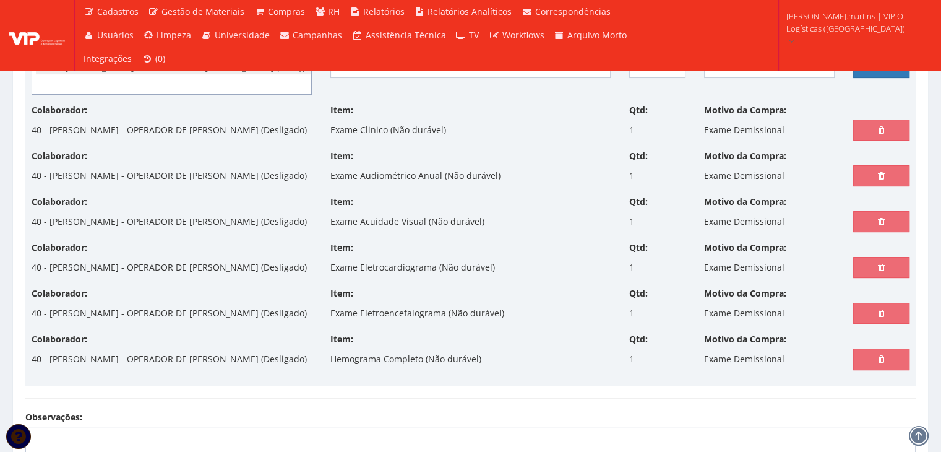
click at [366, 70] on span "Escolha um item" at bounding box center [466, 67] width 257 height 12
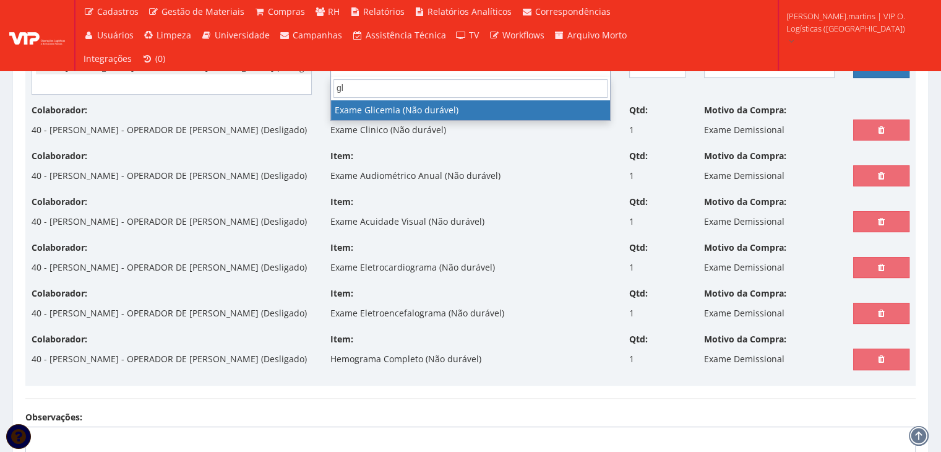
type input "gli"
select select "570"
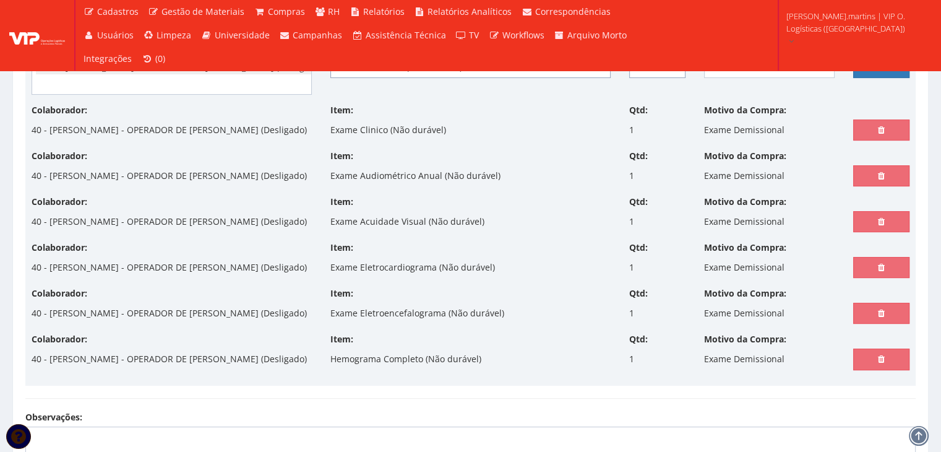
drag, startPoint x: 673, startPoint y: 66, endPoint x: 721, endPoint y: 64, distance: 47.7
type input "1"
click at [673, 65] on input "1" at bounding box center [657, 67] width 56 height 21
click at [883, 69] on icon at bounding box center [881, 67] width 7 height 9
select select
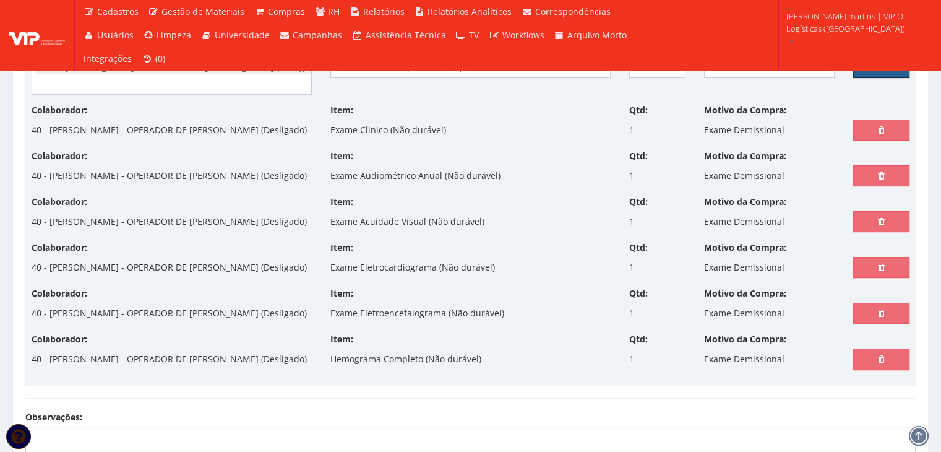
type input "0"
select select
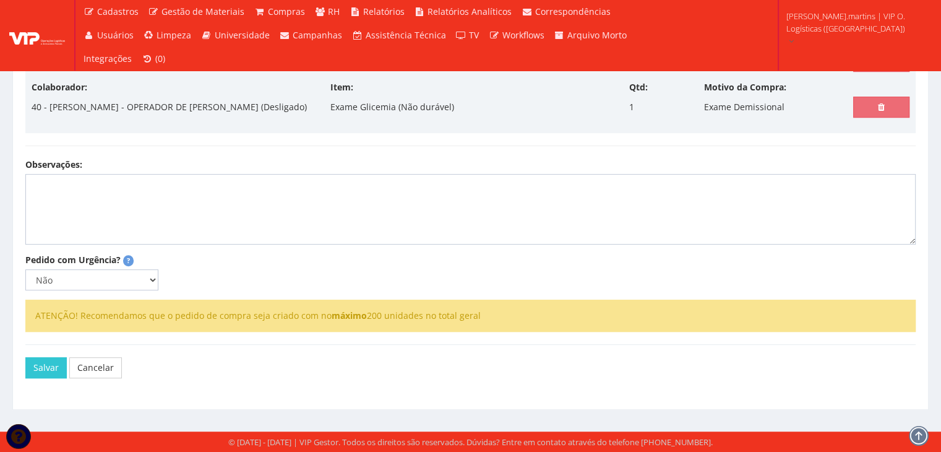
scroll to position [653, 0]
click at [165, 192] on textarea "Observações:" at bounding box center [470, 209] width 890 height 71
type textarea "Exame colaborador demissional"
click at [101, 358] on link "Cancelar" at bounding box center [95, 367] width 53 height 21
